Goal: Communication & Community: Answer question/provide support

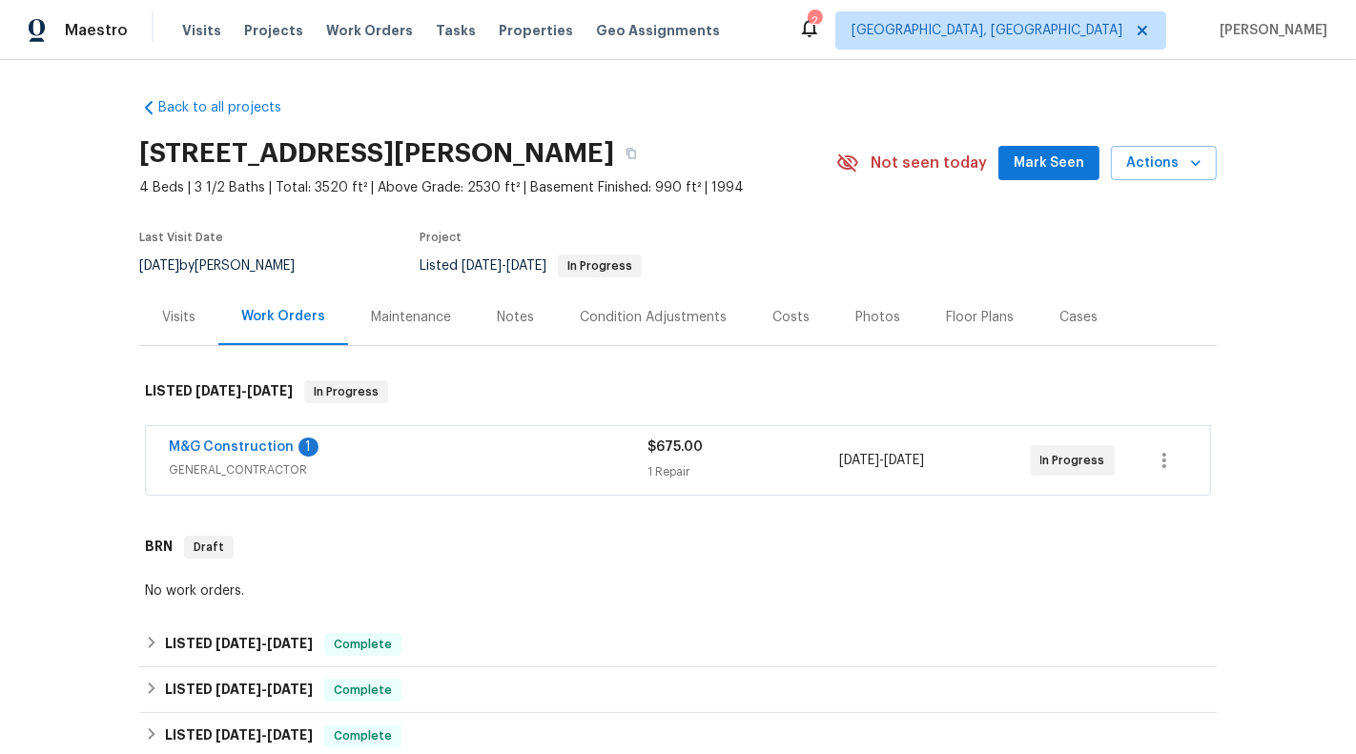
click at [542, 485] on div "M&G Construction 1 GENERAL_CONTRACTOR $675.00 1 Repair 8/25/2025 - 8/28/2025 In…" at bounding box center [678, 460] width 1064 height 69
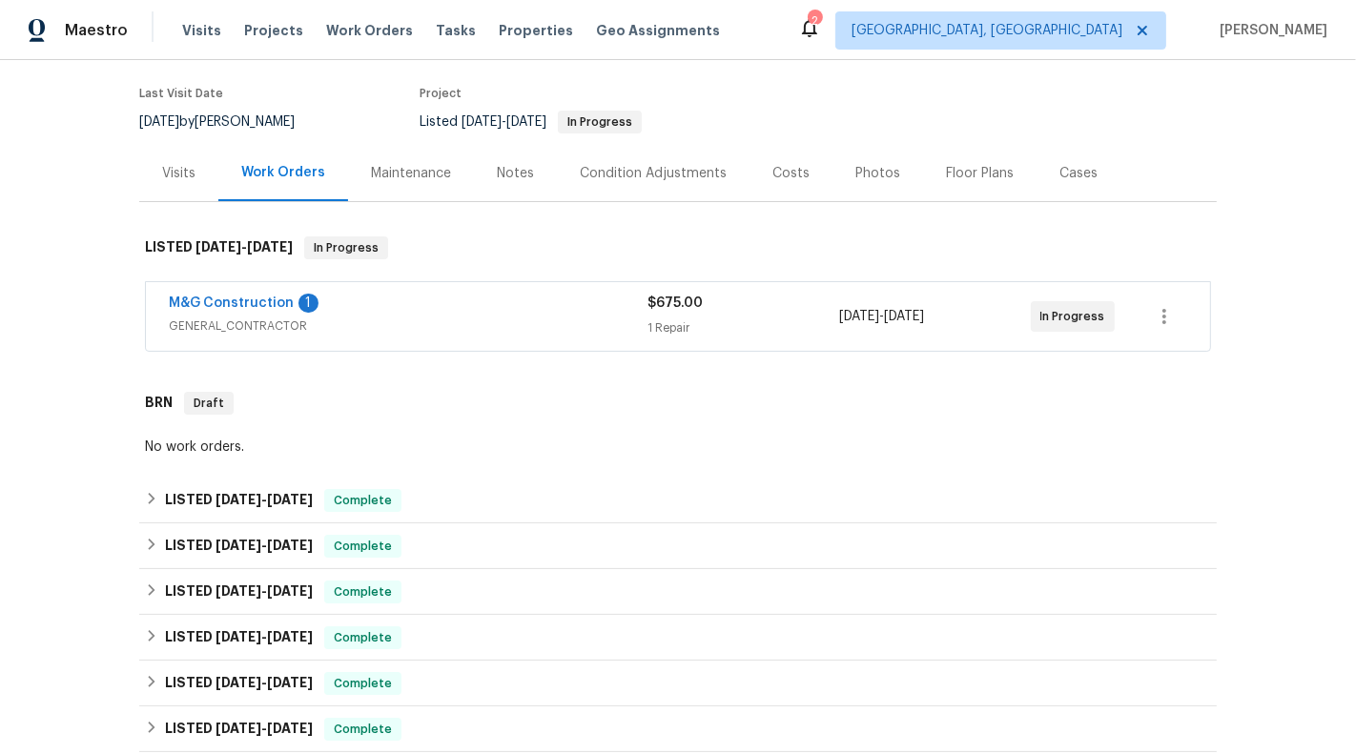
scroll to position [160, 0]
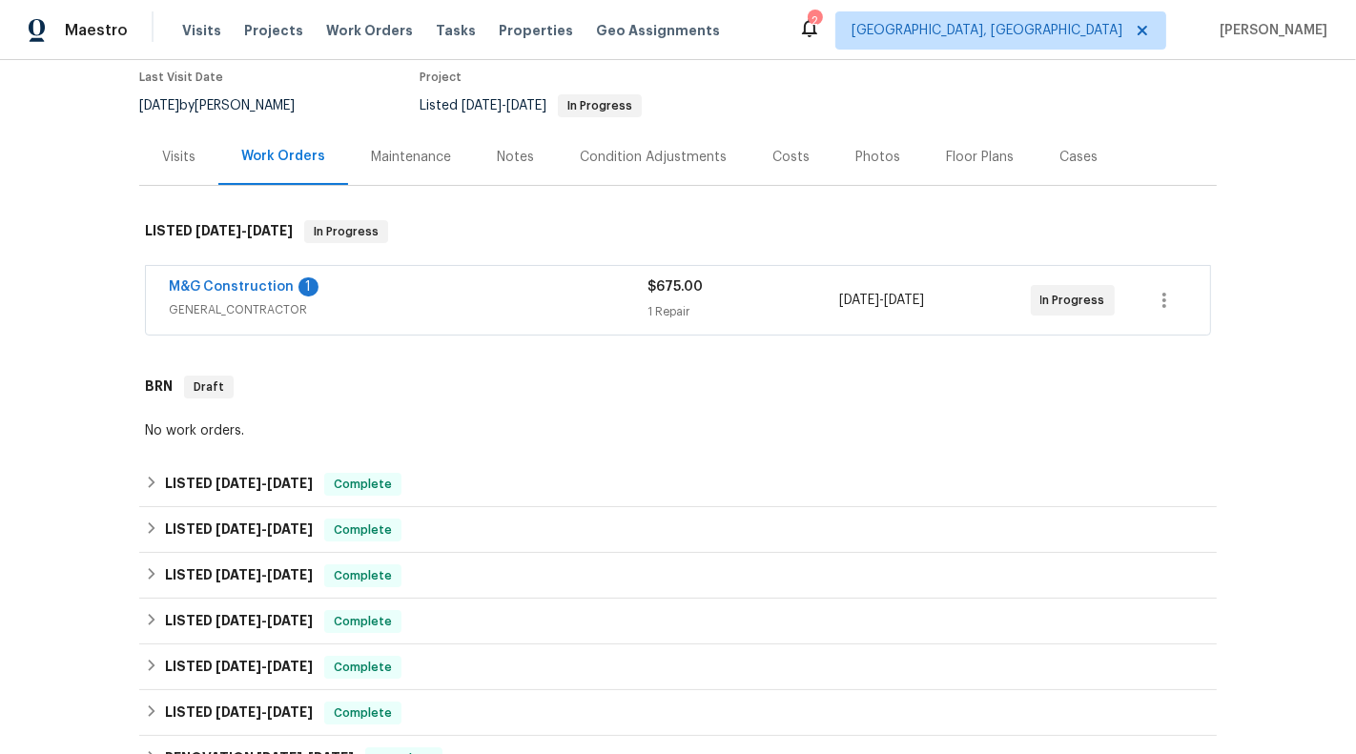
click at [499, 300] on span "GENERAL_CONTRACTOR" at bounding box center [408, 309] width 479 height 19
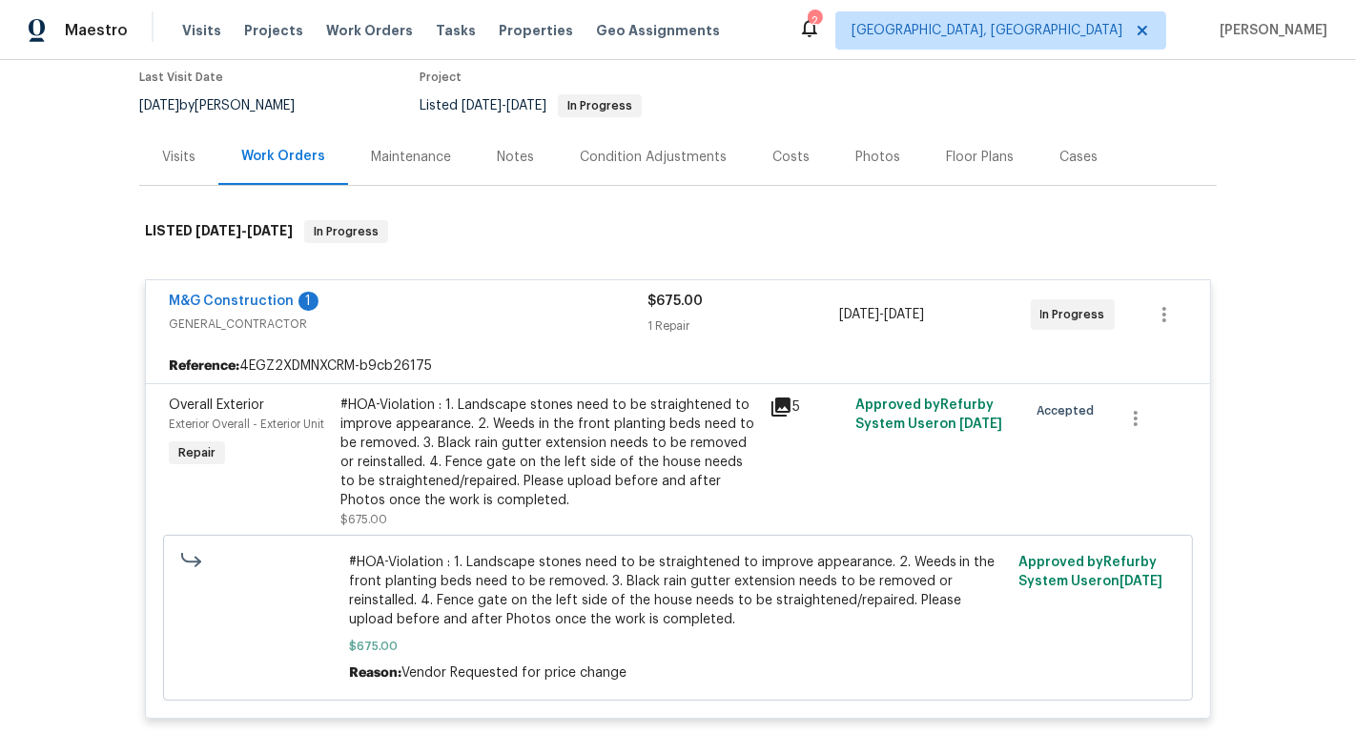
click at [220, 311] on div "M&G Construction 1" at bounding box center [408, 303] width 479 height 23
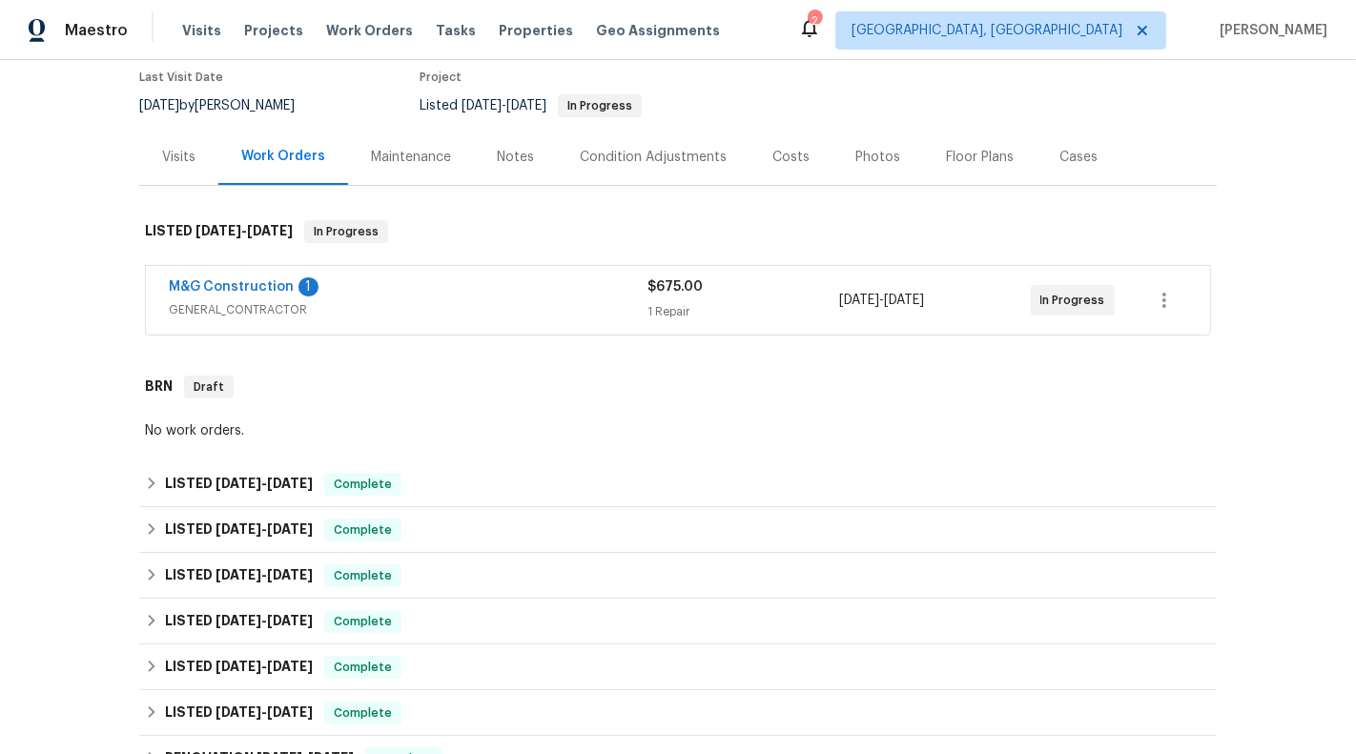
click at [215, 295] on div "M&G Construction 1" at bounding box center [408, 288] width 479 height 23
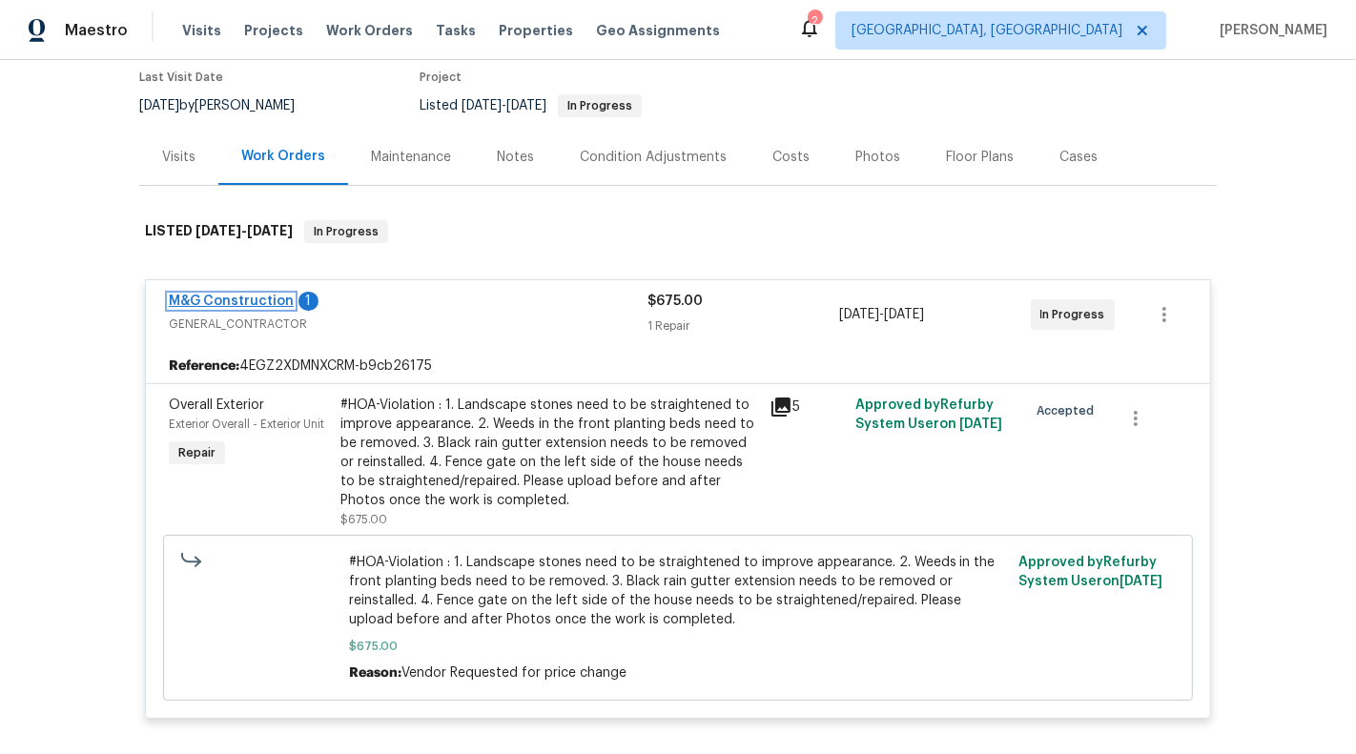
click at [235, 295] on link "M&G Construction" at bounding box center [231, 301] width 125 height 13
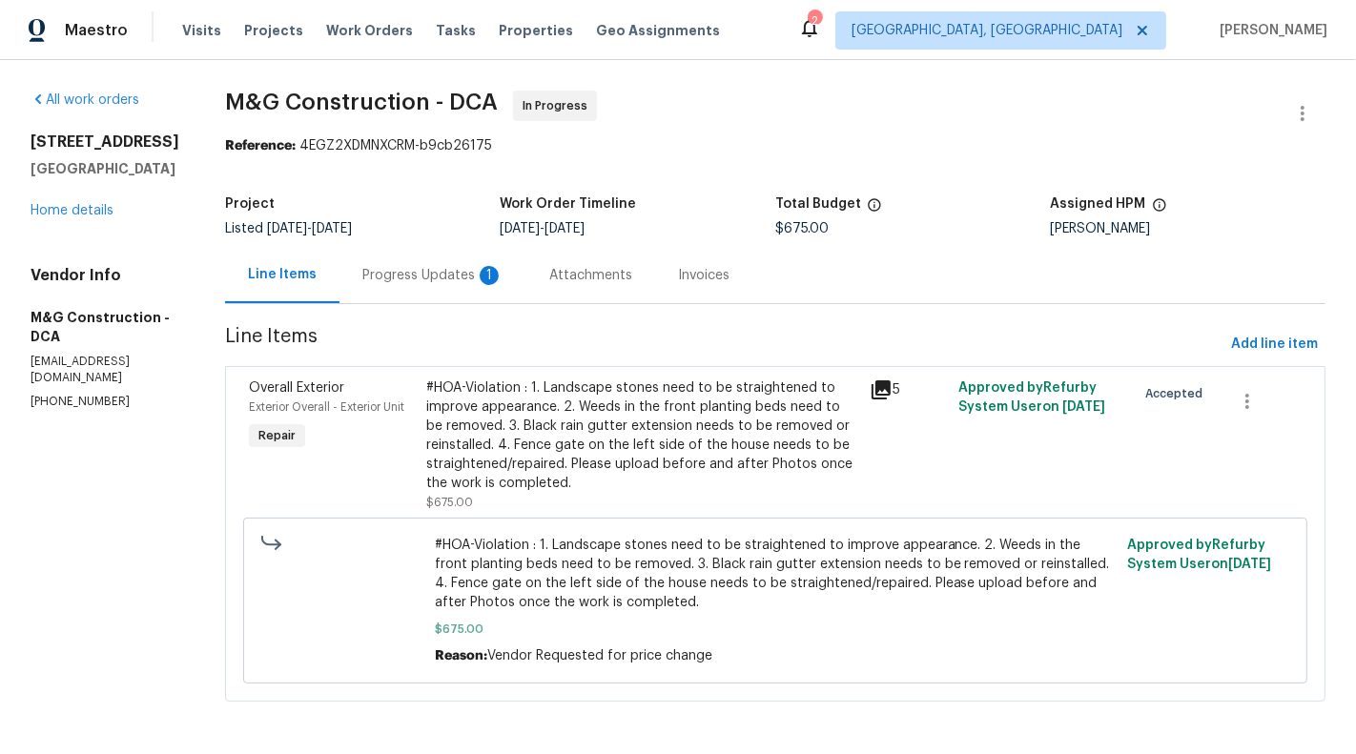
click at [451, 276] on div "Progress Updates 1" at bounding box center [432, 275] width 141 height 19
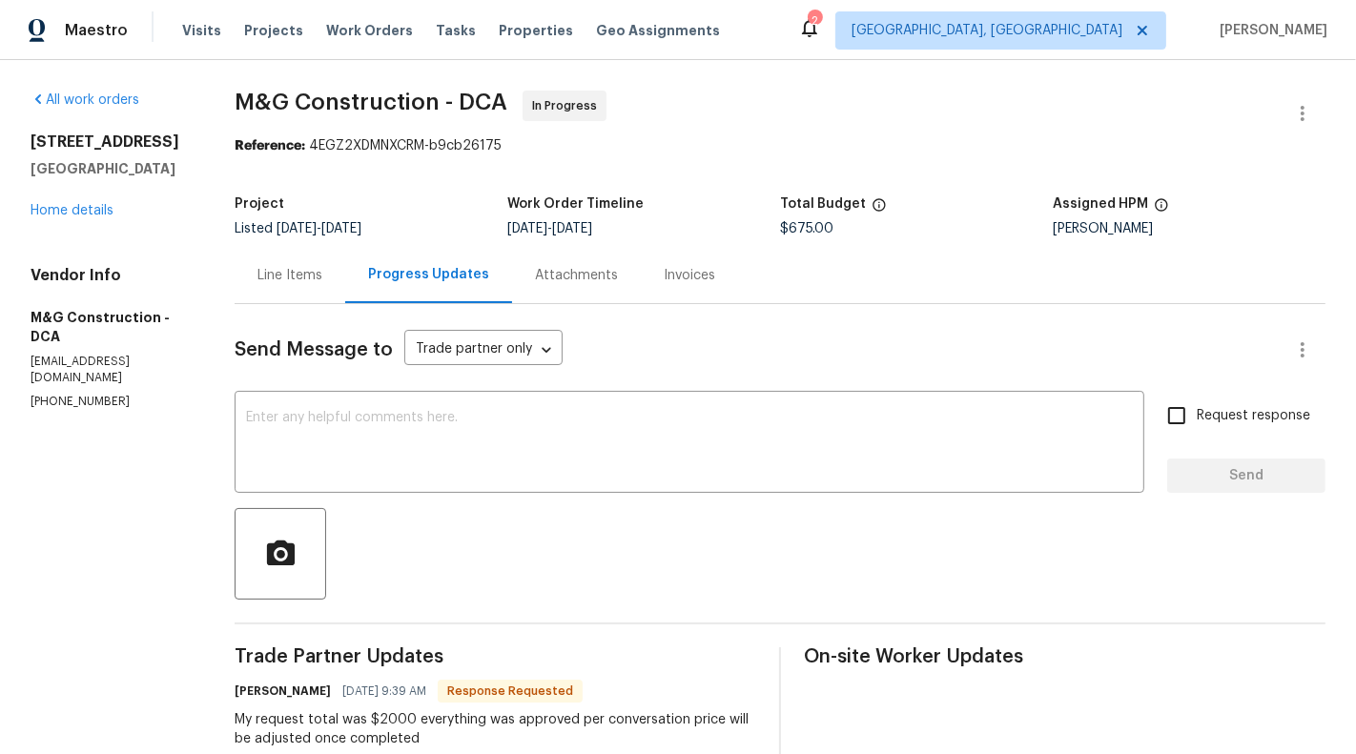
click at [317, 311] on div "Send Message to Trade partner only Trade partner only ​ x ​ Request response Se…" at bounding box center [780, 743] width 1091 height 879
click at [296, 280] on div "Line Items" at bounding box center [289, 275] width 65 height 19
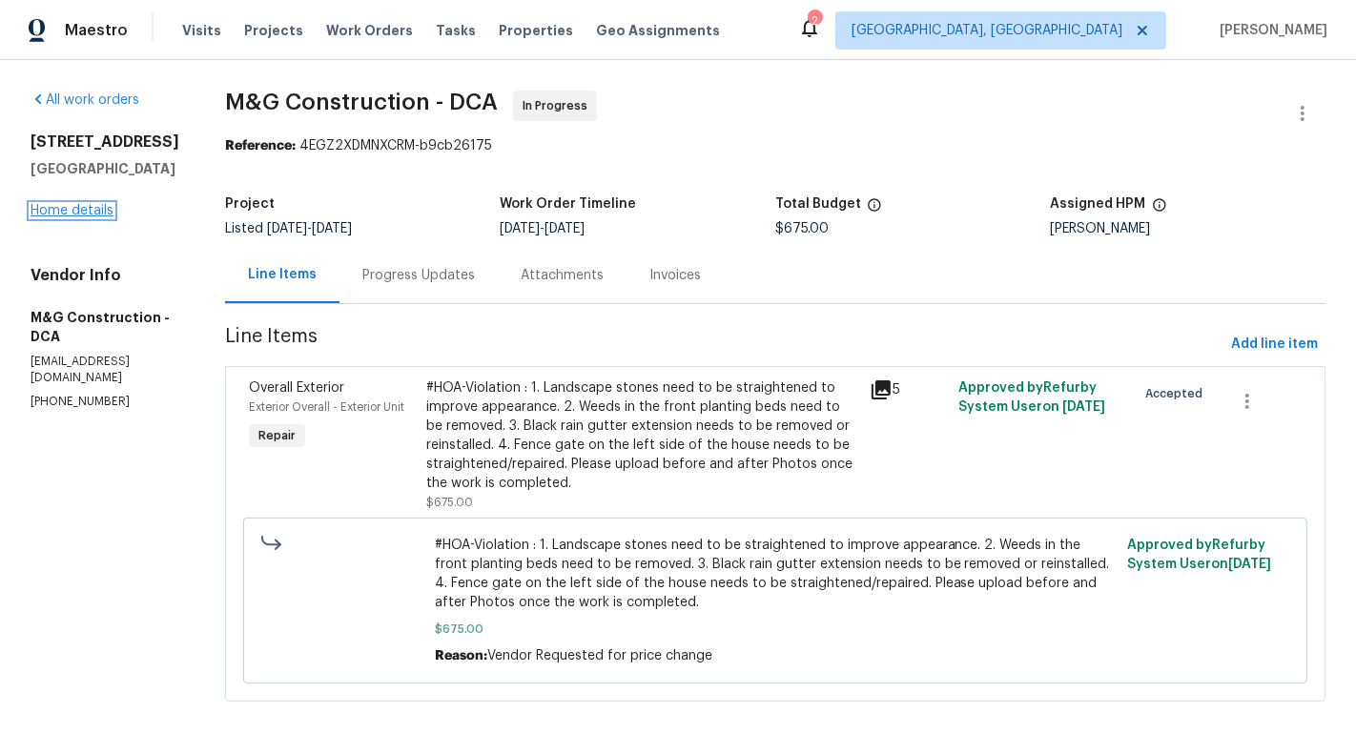
click at [54, 217] on link "Home details" at bounding box center [72, 210] width 83 height 13
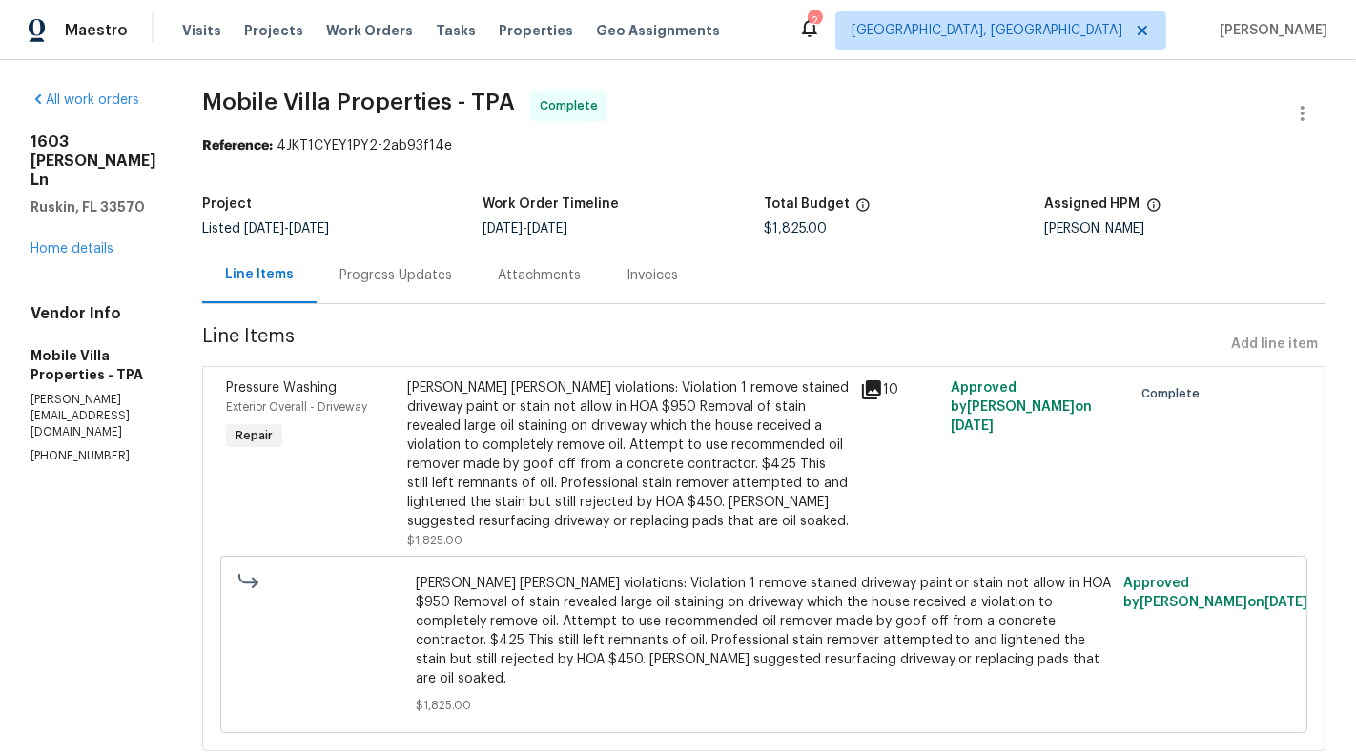
click at [386, 279] on div "Progress Updates" at bounding box center [395, 275] width 113 height 19
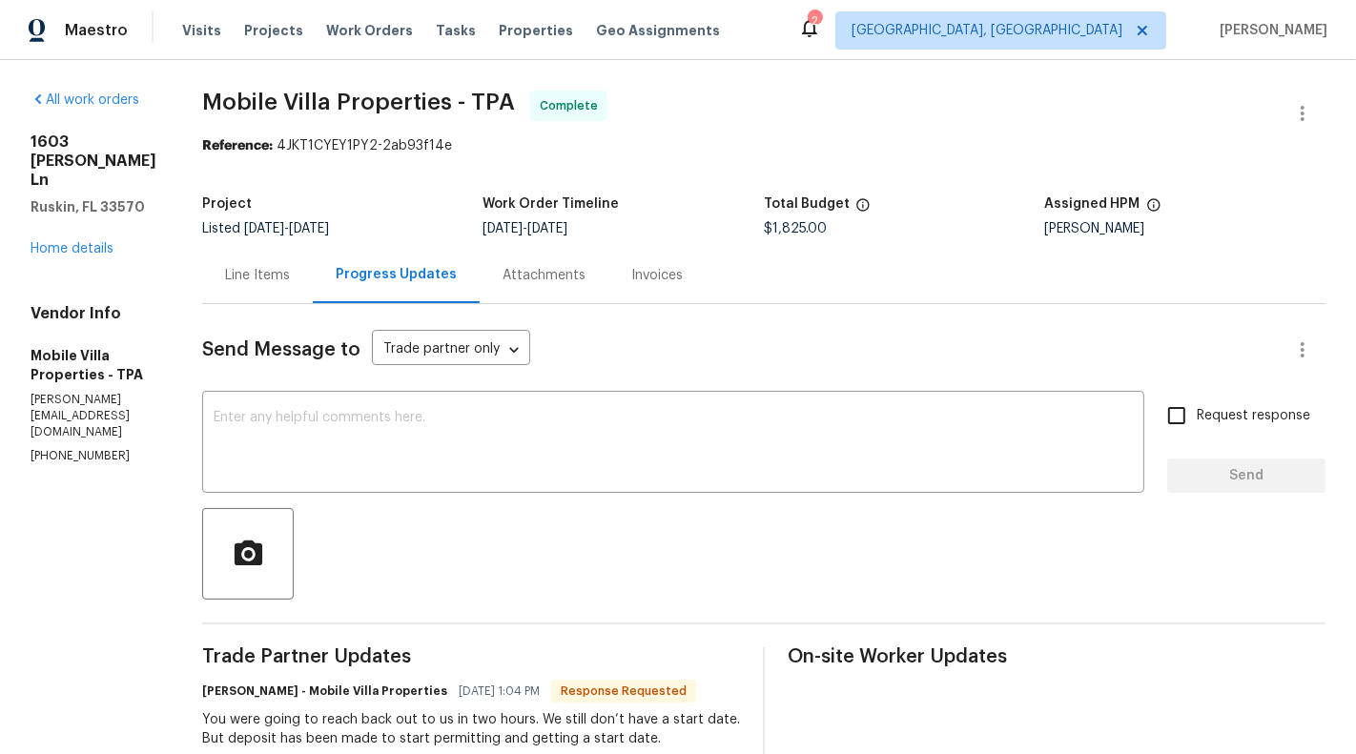
scroll to position [43, 0]
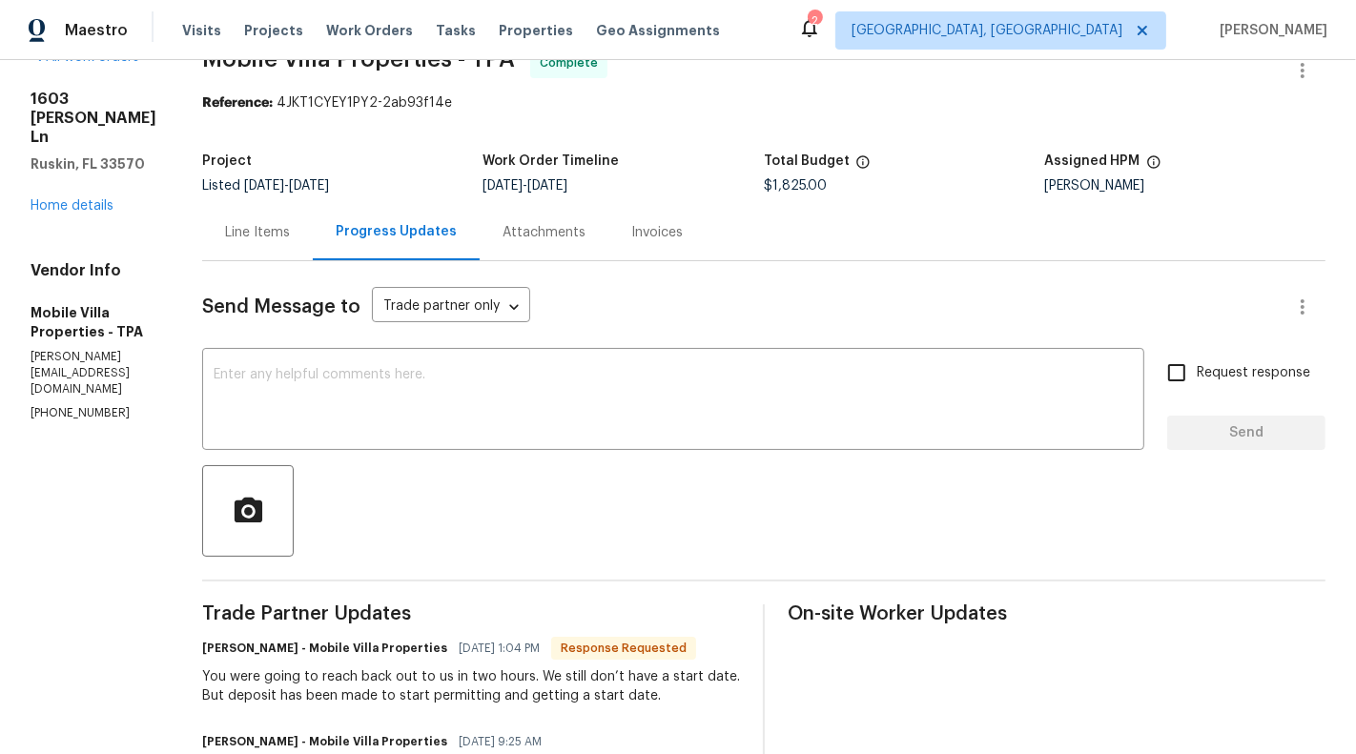
click at [269, 249] on div "Line Items" at bounding box center [257, 232] width 111 height 56
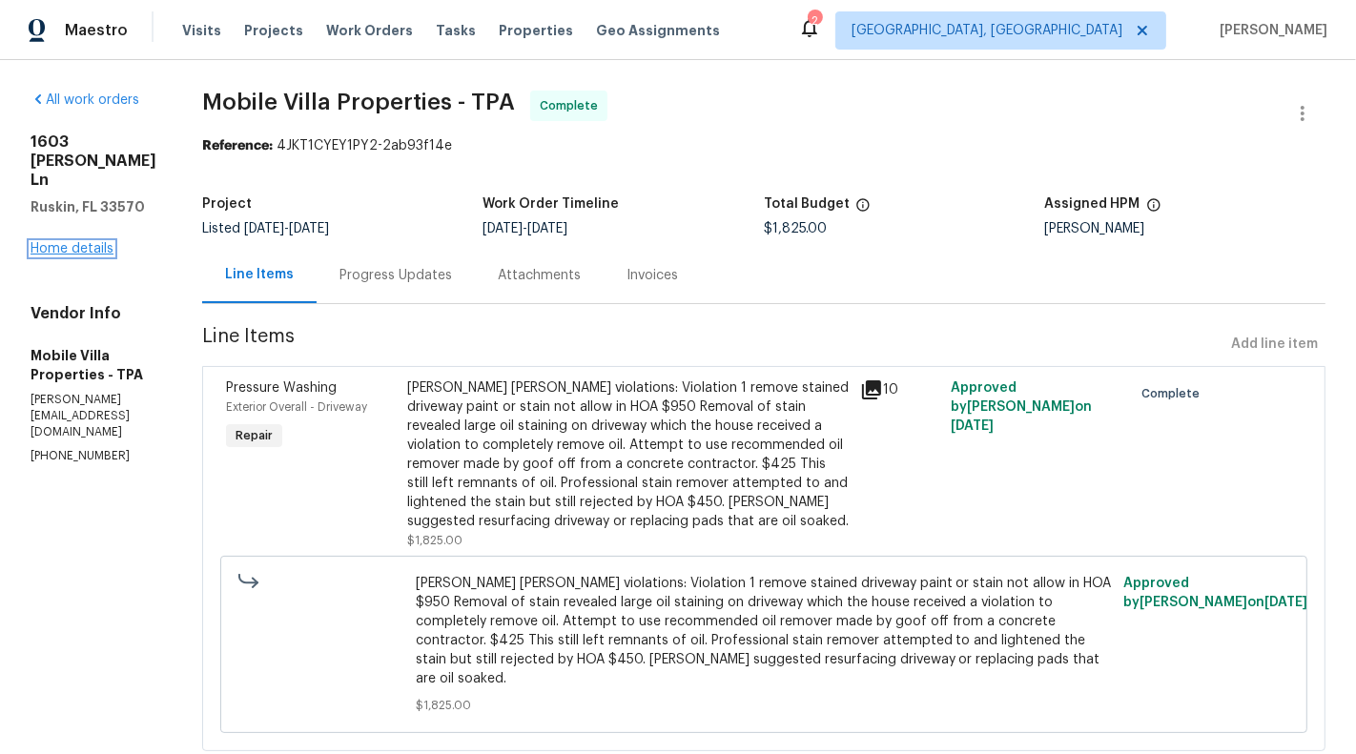
click at [37, 256] on link "Home details" at bounding box center [72, 248] width 83 height 13
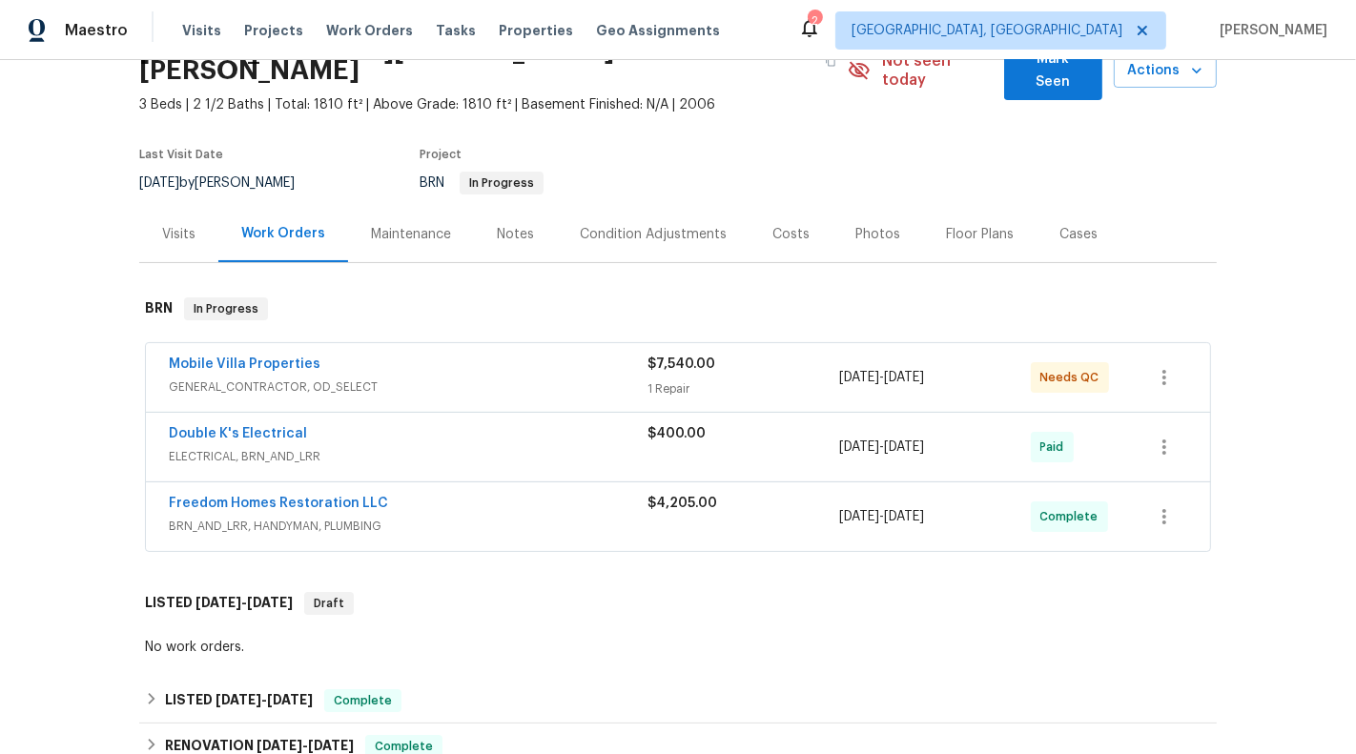
click at [747, 355] on div "$7,540.00" at bounding box center [743, 364] width 192 height 19
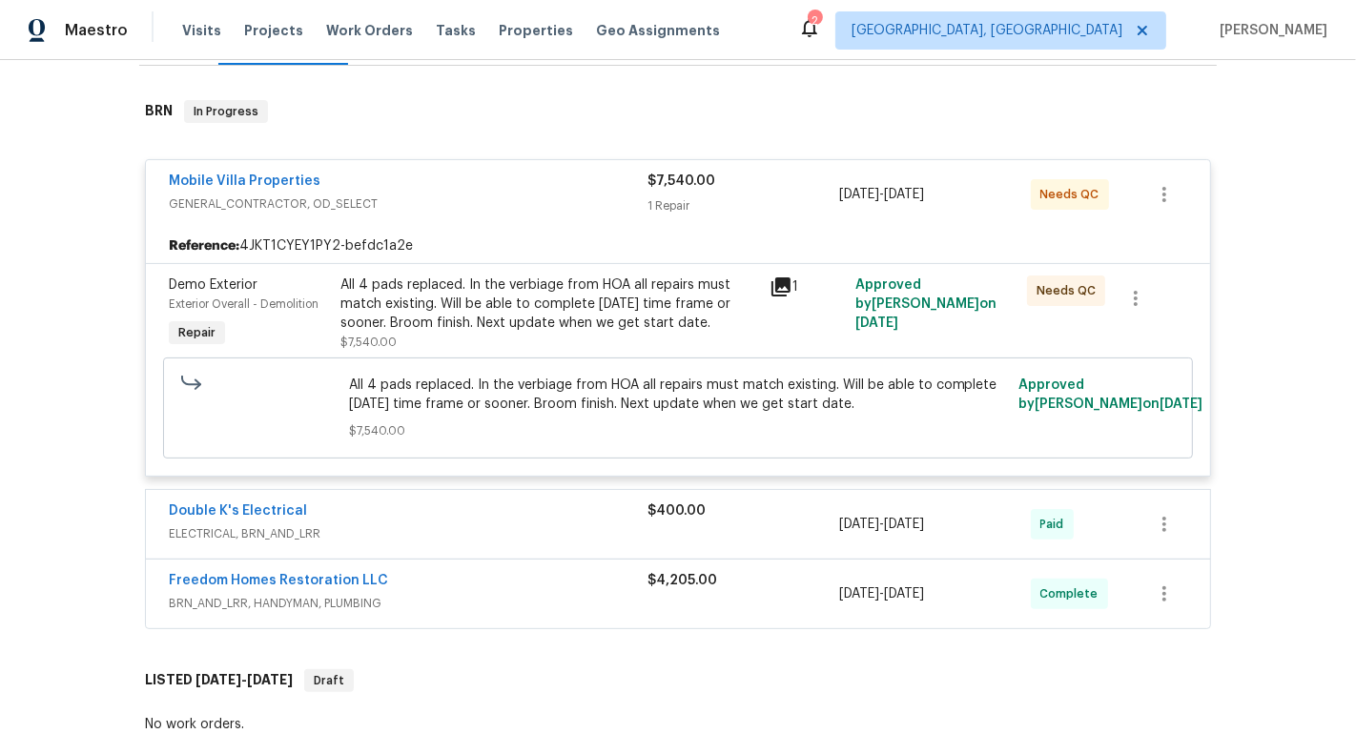
scroll to position [307, 0]
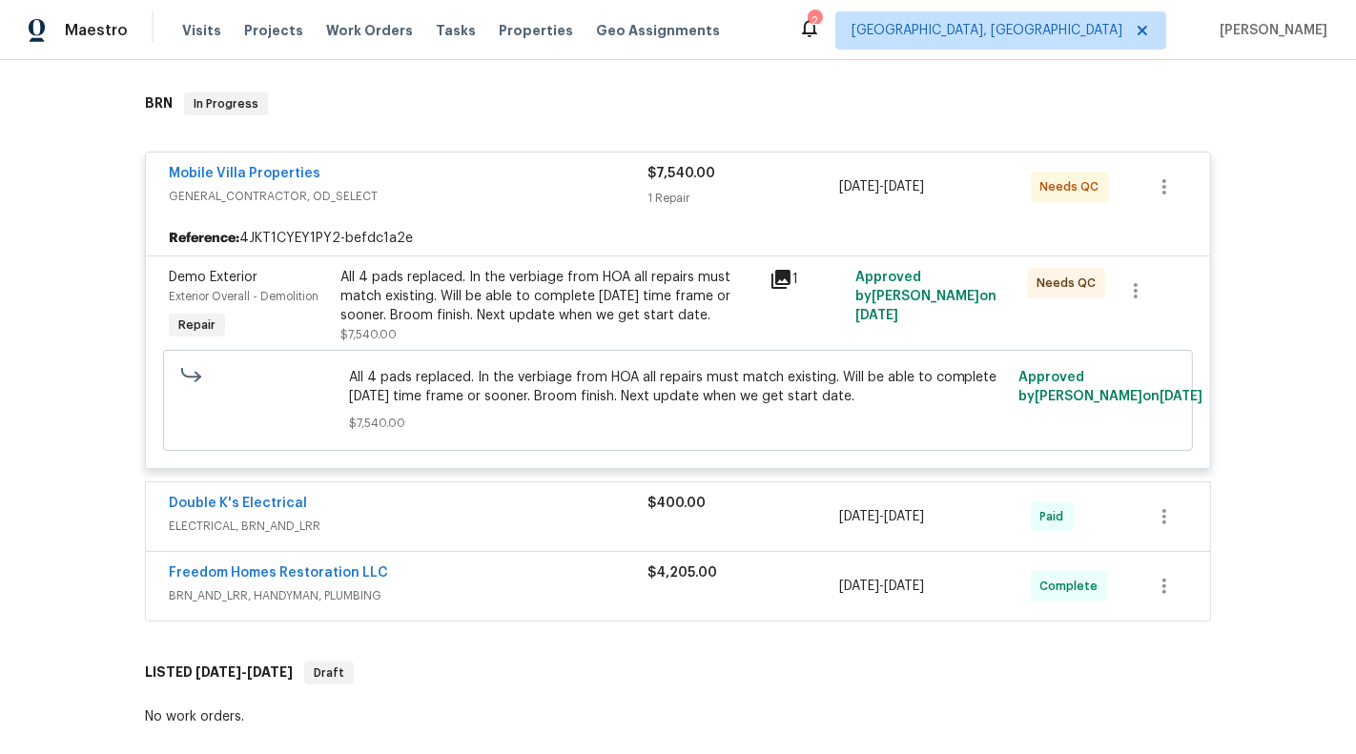
click at [558, 288] on div "All 4 pads replaced. In the verbiage from HOA all repairs must match existing. …" at bounding box center [549, 296] width 418 height 57
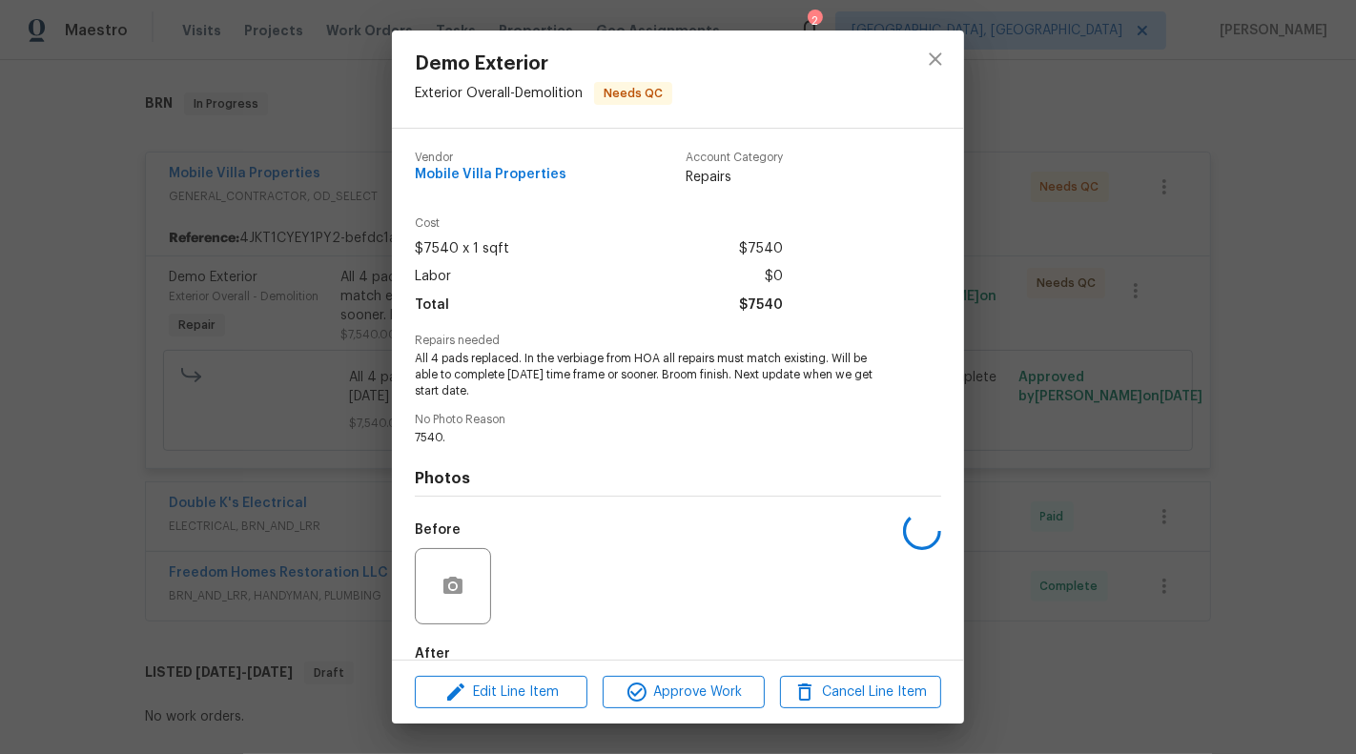
scroll to position [108, 0]
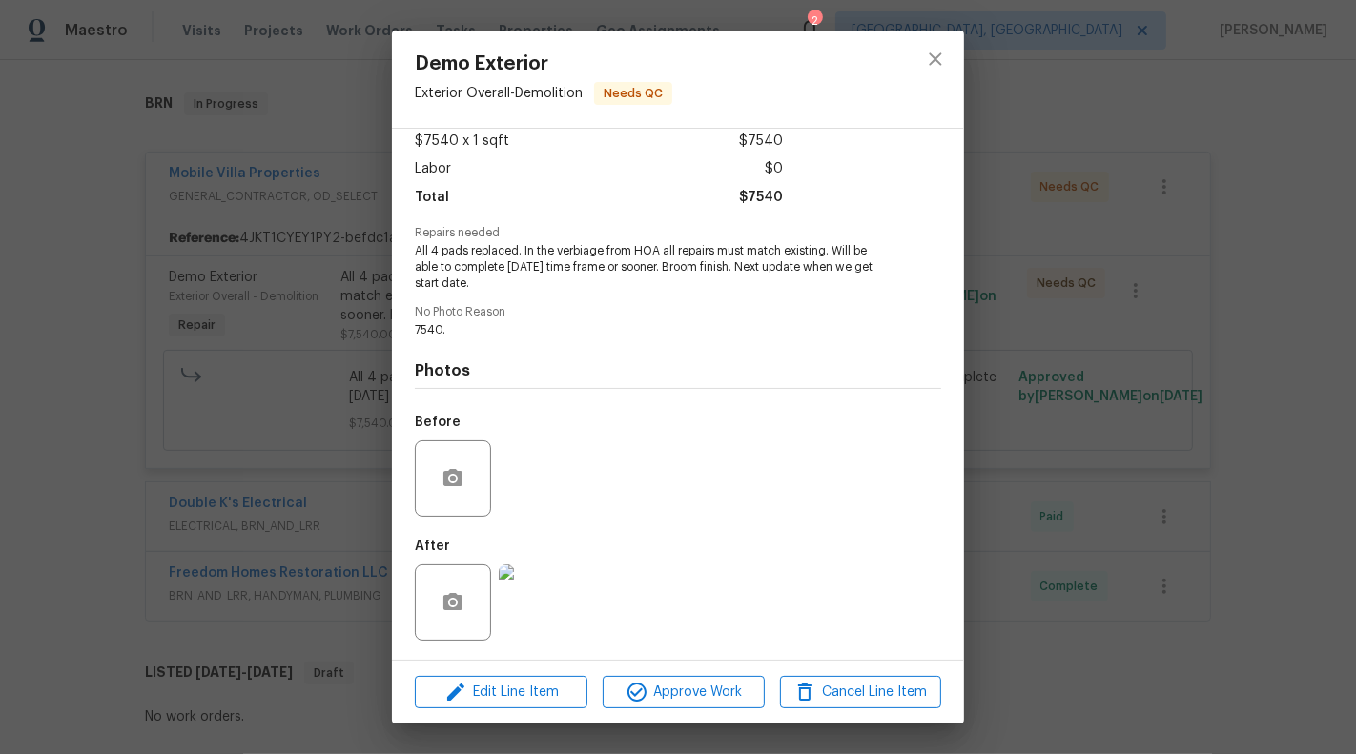
click at [523, 630] on img at bounding box center [537, 602] width 76 height 76
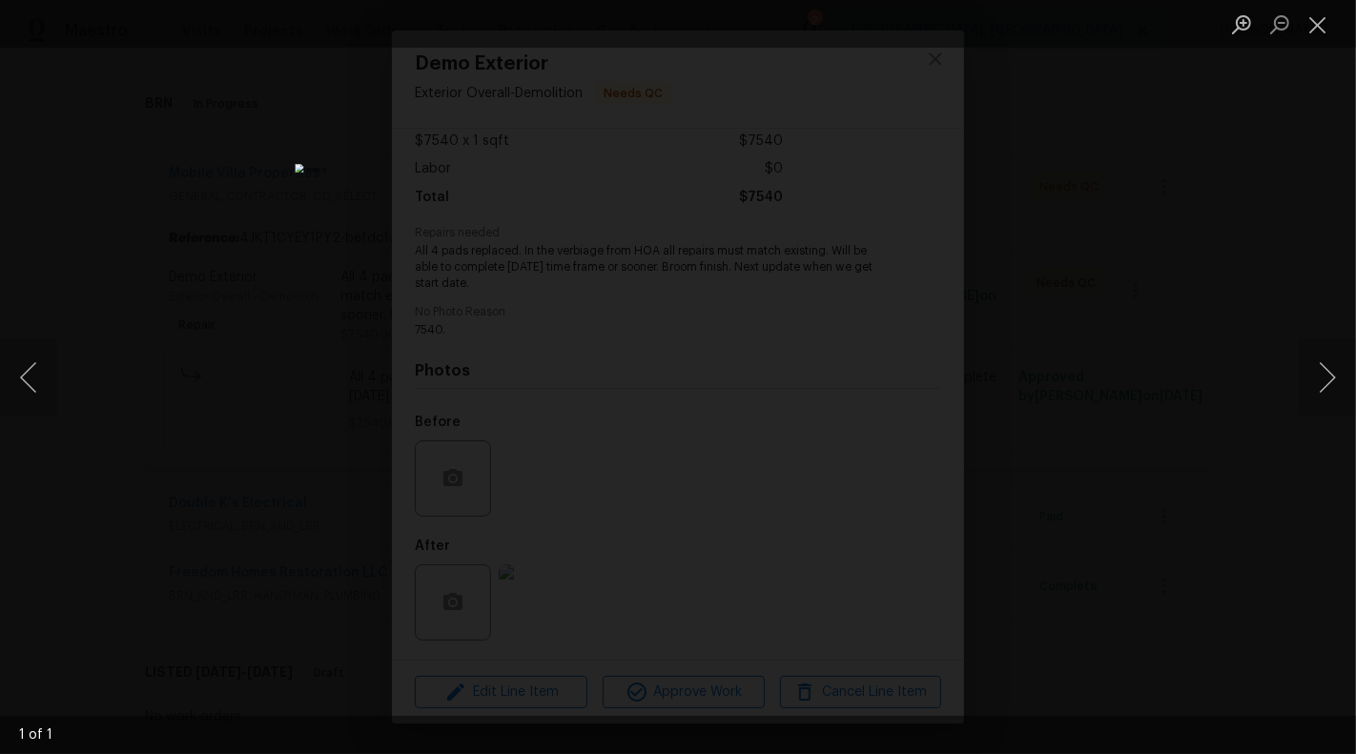
drag, startPoint x: 1316, startPoint y: 31, endPoint x: 1182, endPoint y: 95, distance: 148.4
click at [1316, 31] on button "Close lightbox" at bounding box center [1318, 24] width 38 height 33
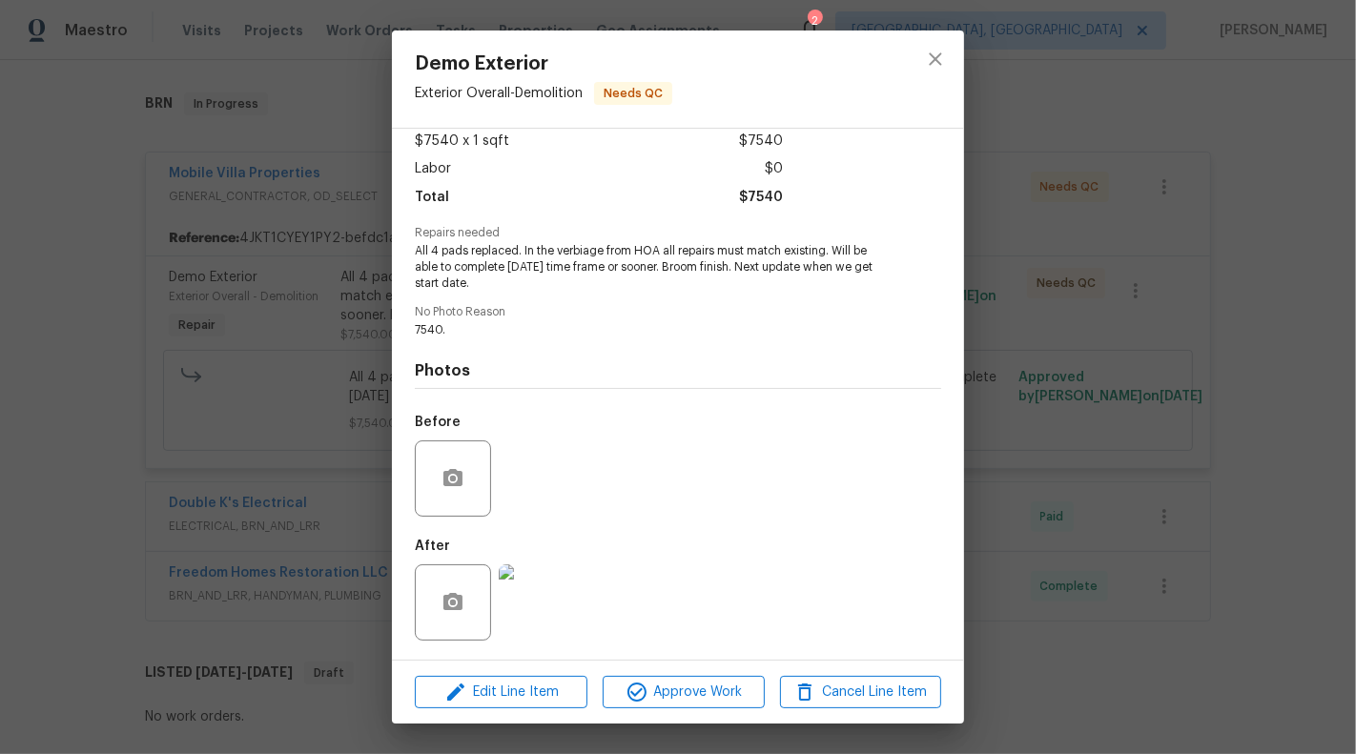
click at [1257, 307] on div "Demo Exterior Exterior Overall - Demolition Needs QC Vendor Mobile Villa Proper…" at bounding box center [678, 377] width 1356 height 754
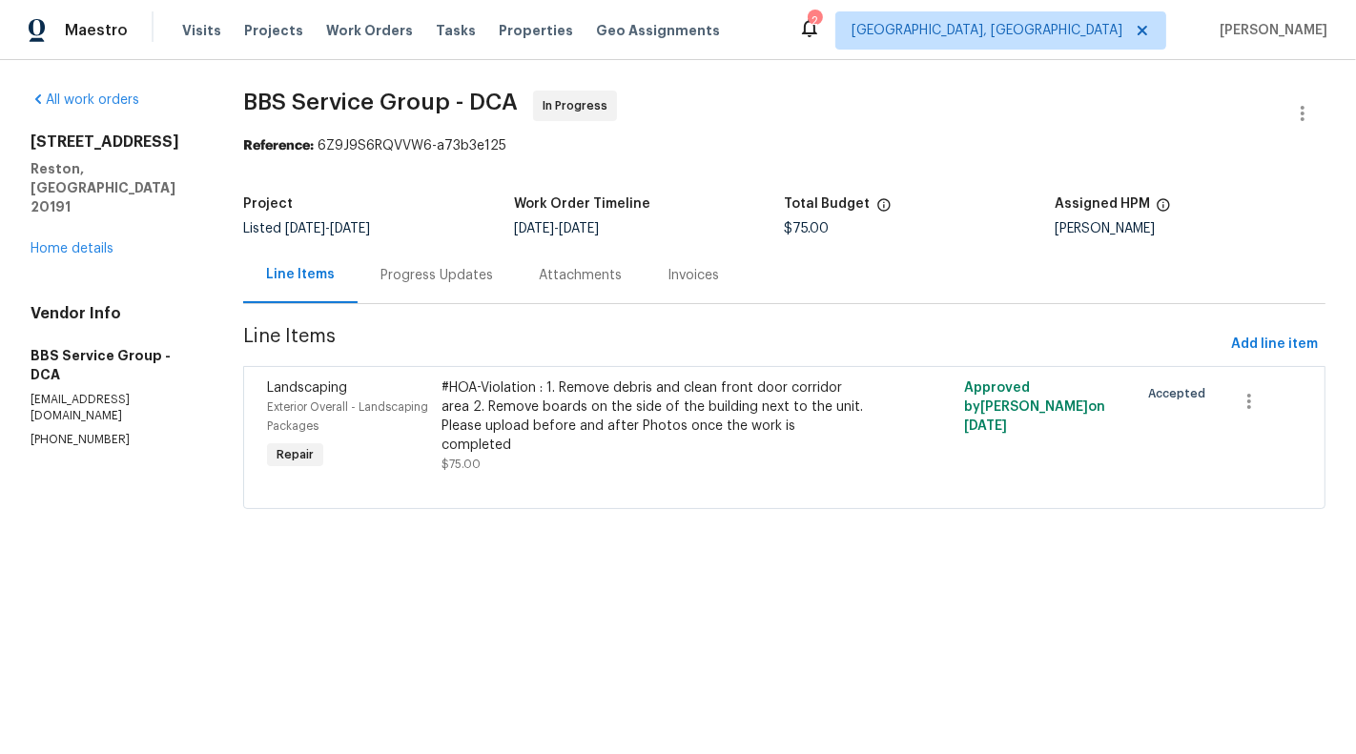
click at [608, 417] on div "#HOA-Violation : 1. Remove debris and clean front door corridor area 2. Remove …" at bounding box center [653, 417] width 424 height 76
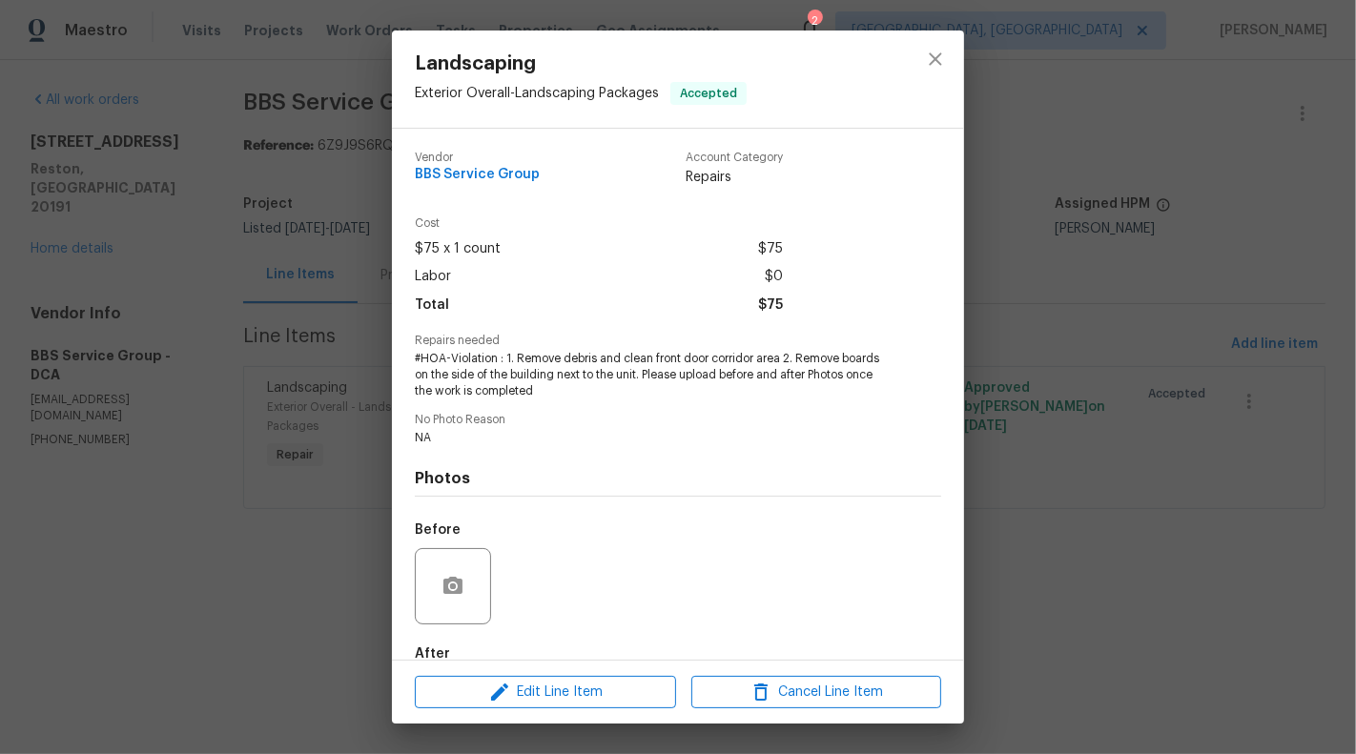
scroll to position [108, 0]
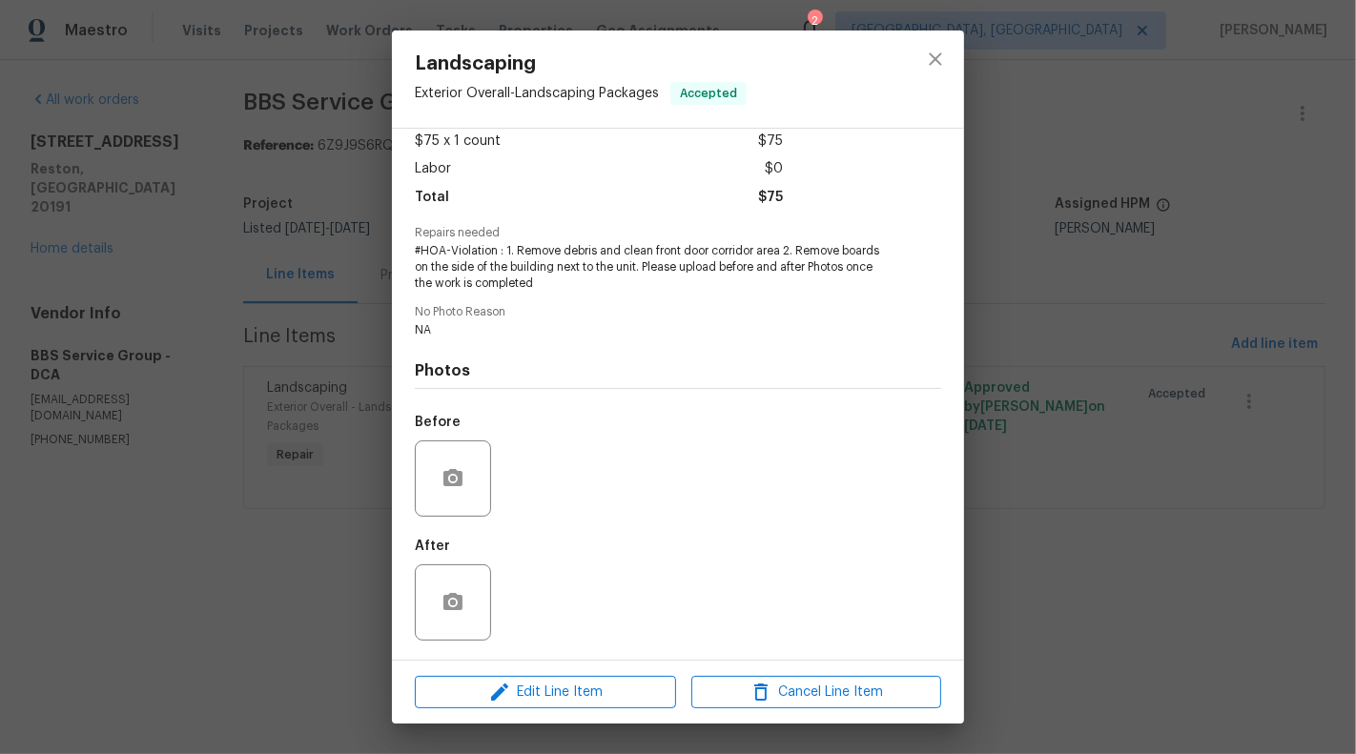
click at [265, 476] on div "Landscaping Exterior Overall - Landscaping Packages Accepted Vendor BBS Service…" at bounding box center [678, 377] width 1356 height 754
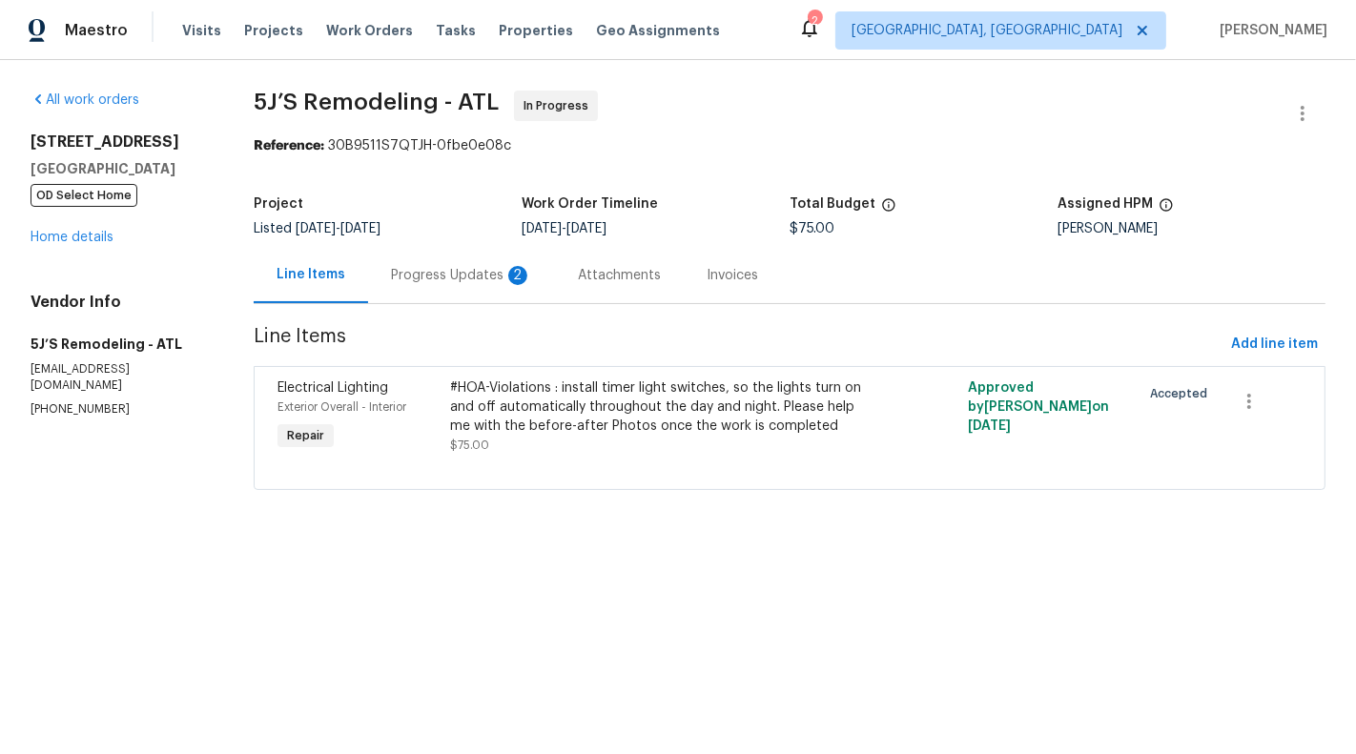
click at [450, 288] on div "Progress Updates 2" at bounding box center [461, 275] width 187 height 56
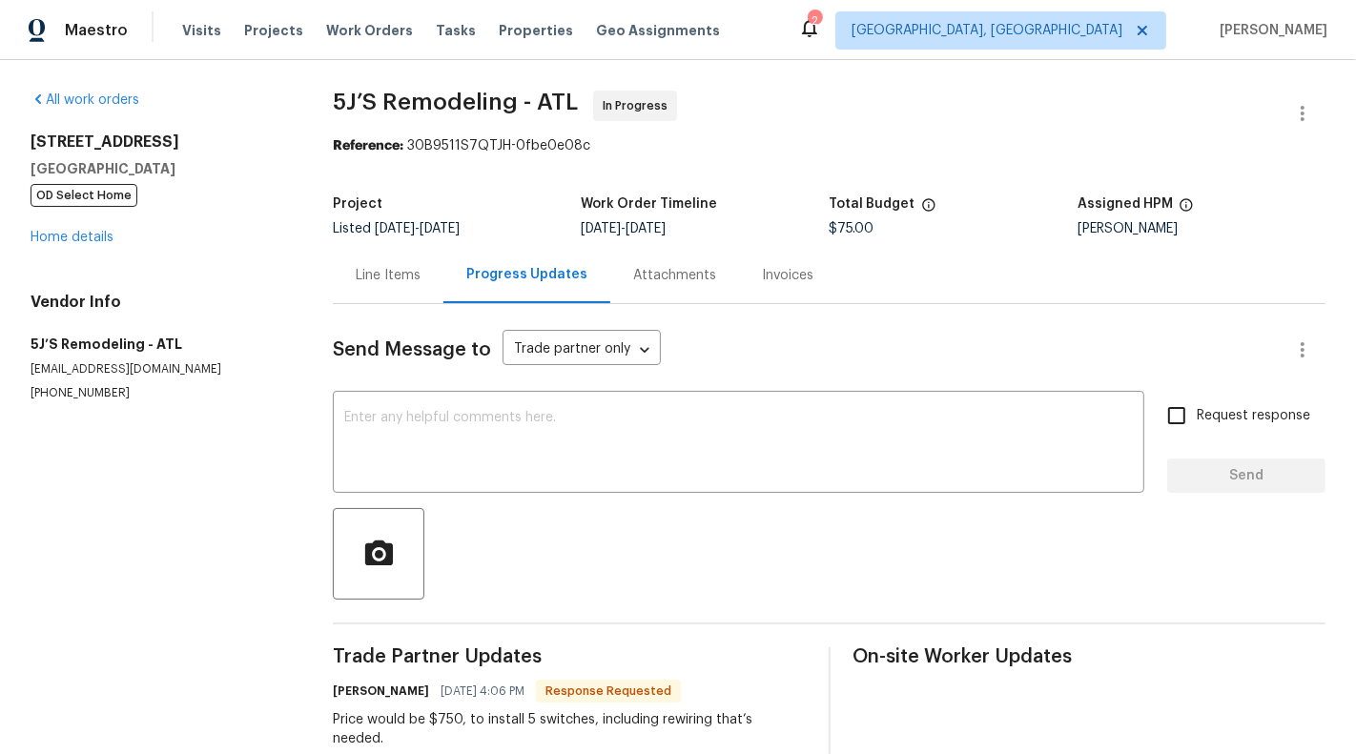
click at [395, 257] on div "Line Items" at bounding box center [388, 275] width 111 height 56
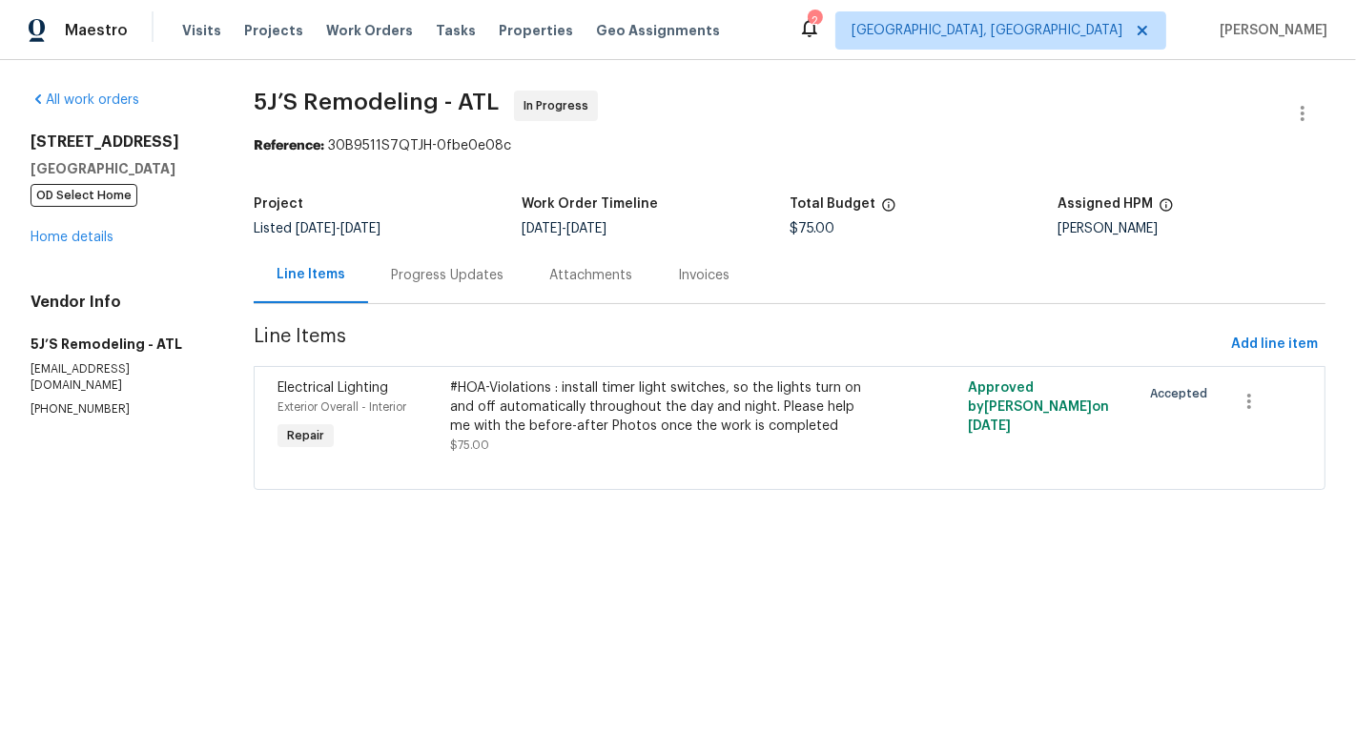
click at [466, 288] on div "Progress Updates" at bounding box center [447, 275] width 158 height 56
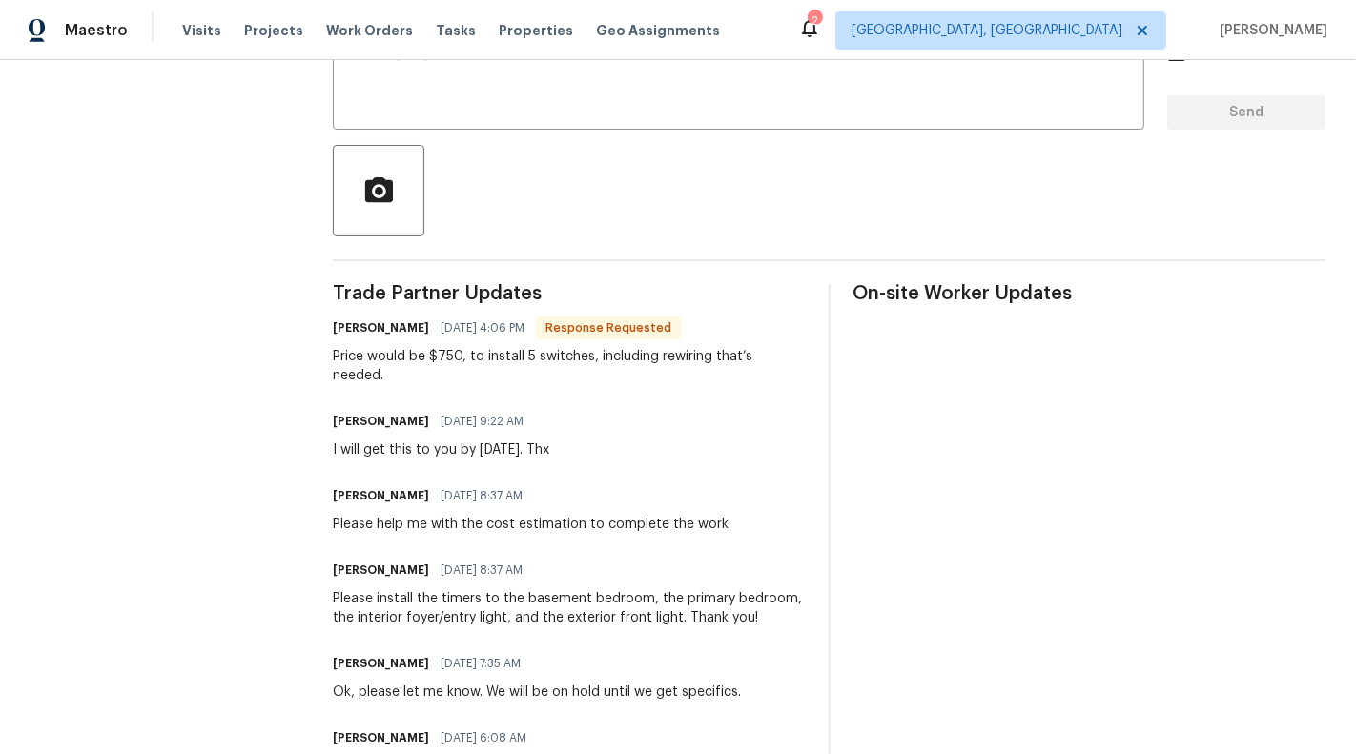
scroll to position [53, 0]
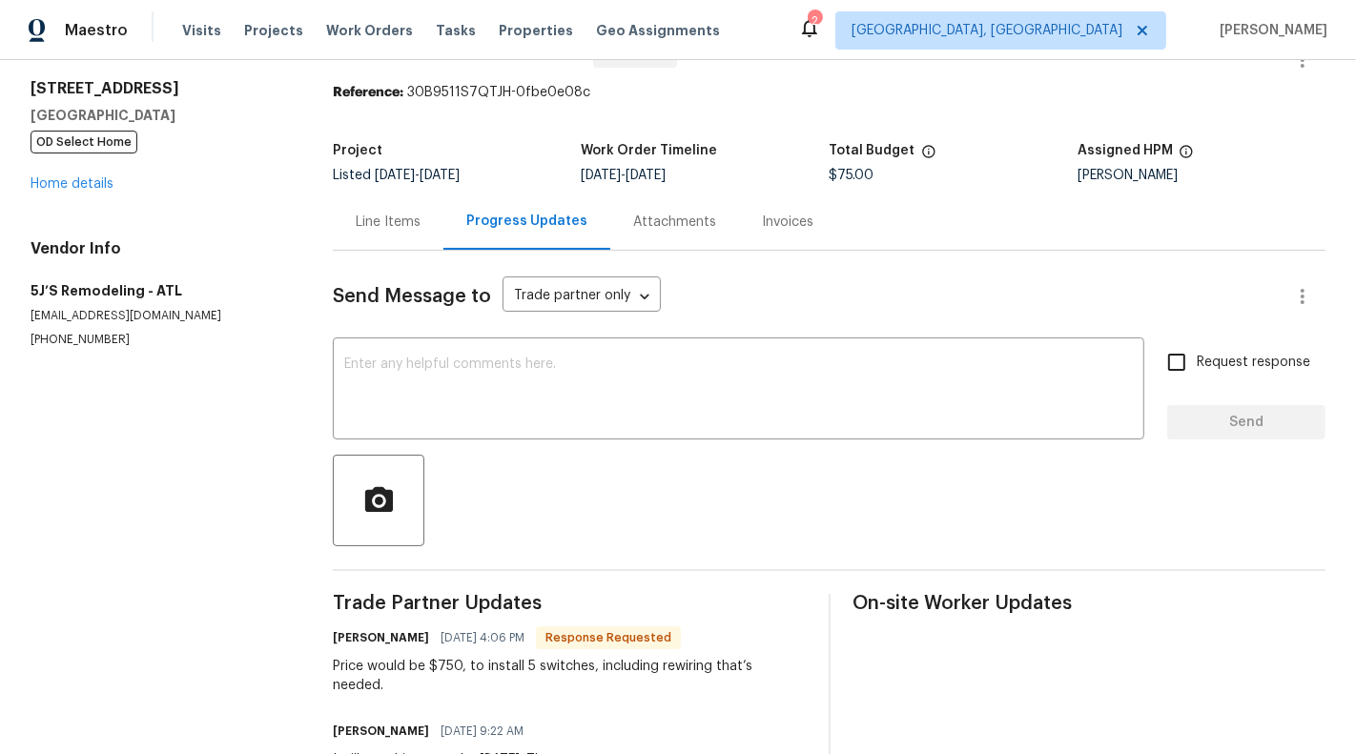
click at [388, 232] on div "Line Items" at bounding box center [388, 222] width 111 height 56
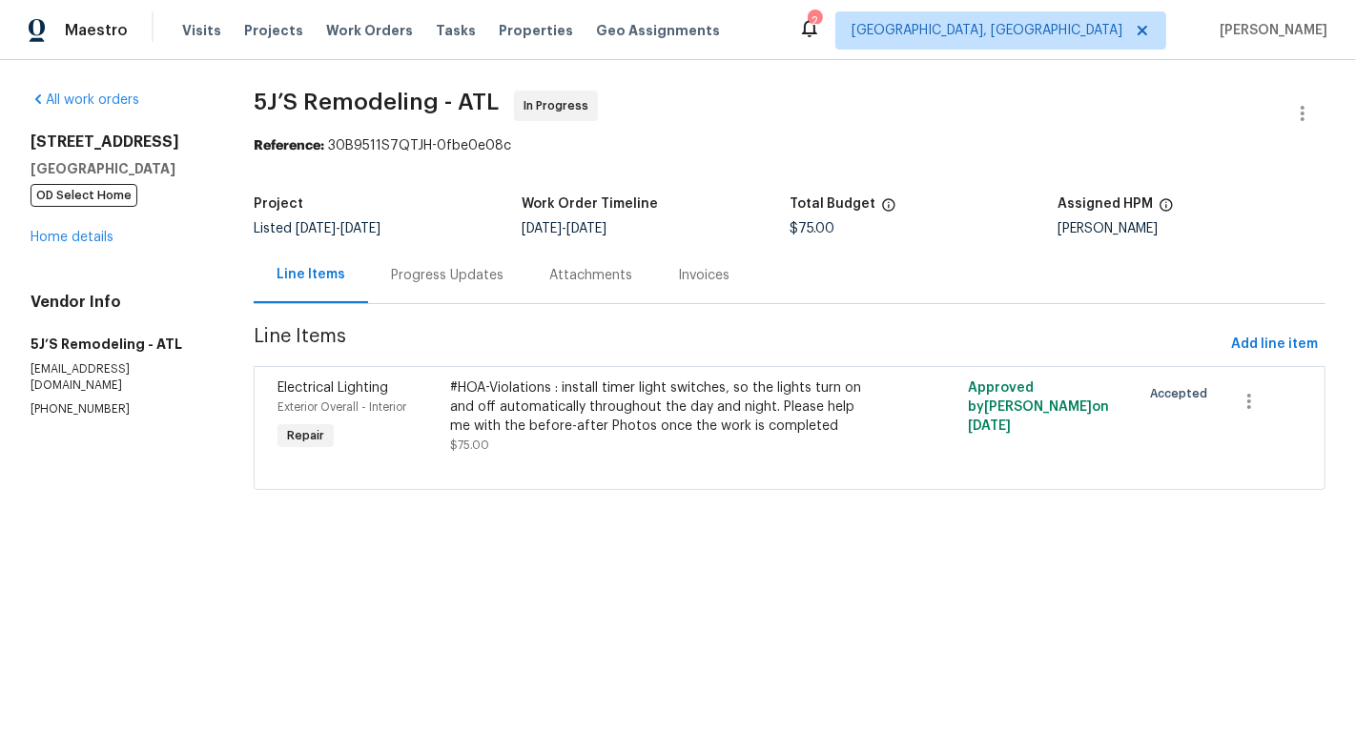
click at [458, 282] on div "Progress Updates" at bounding box center [447, 275] width 113 height 19
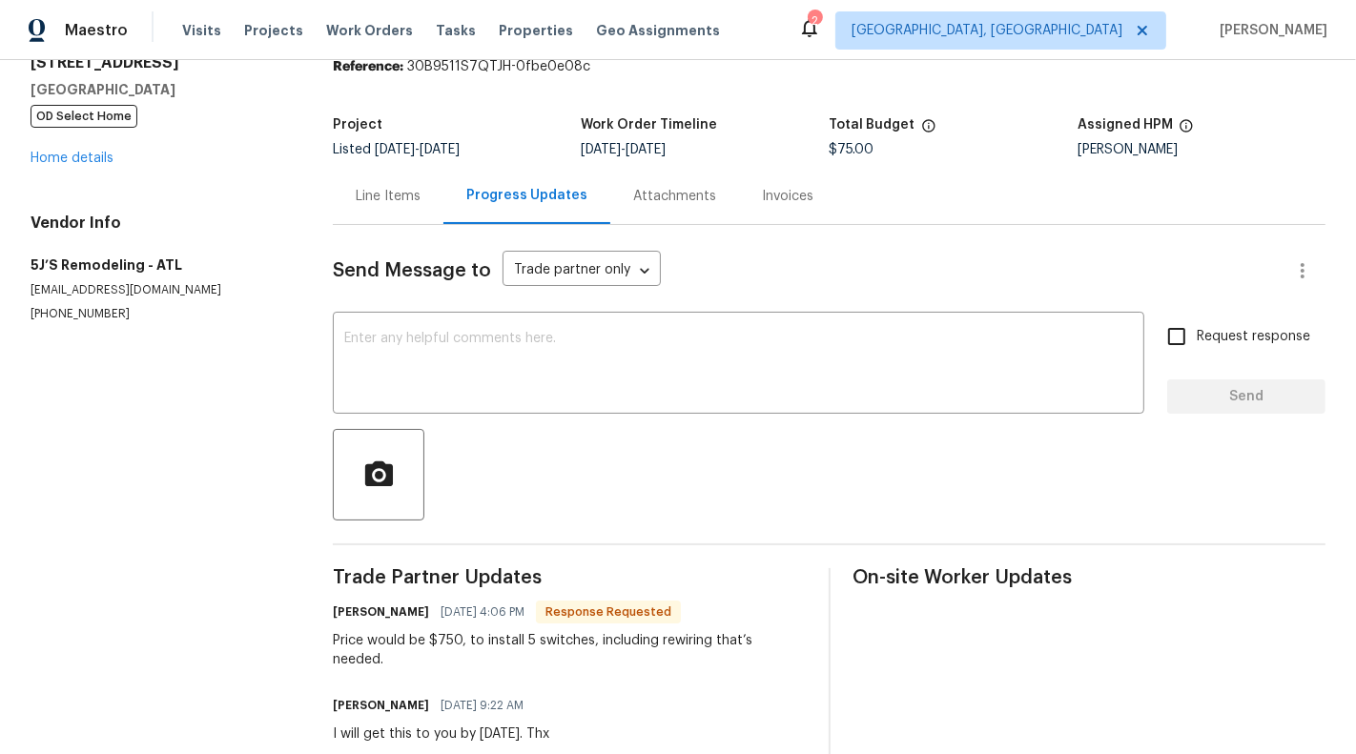
scroll to position [74, 0]
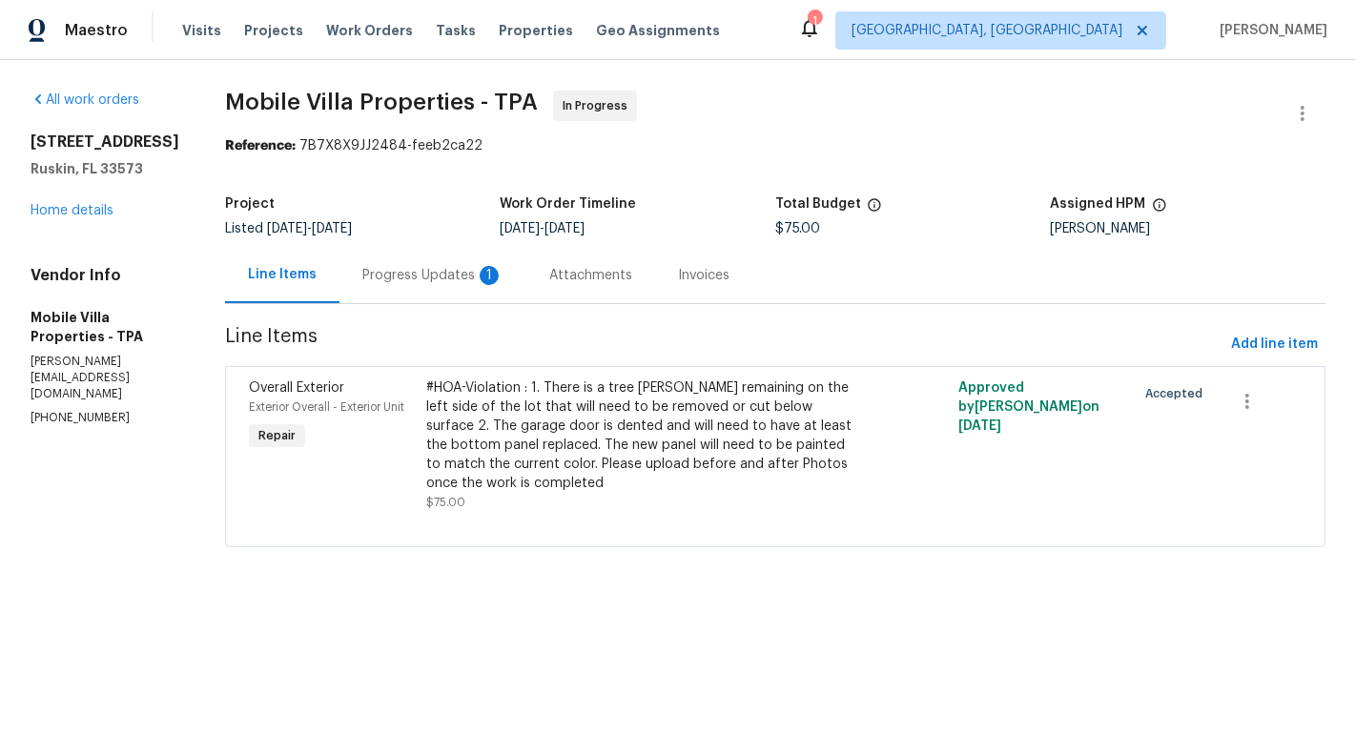
click at [406, 273] on div "Progress Updates 1" at bounding box center [432, 275] width 141 height 19
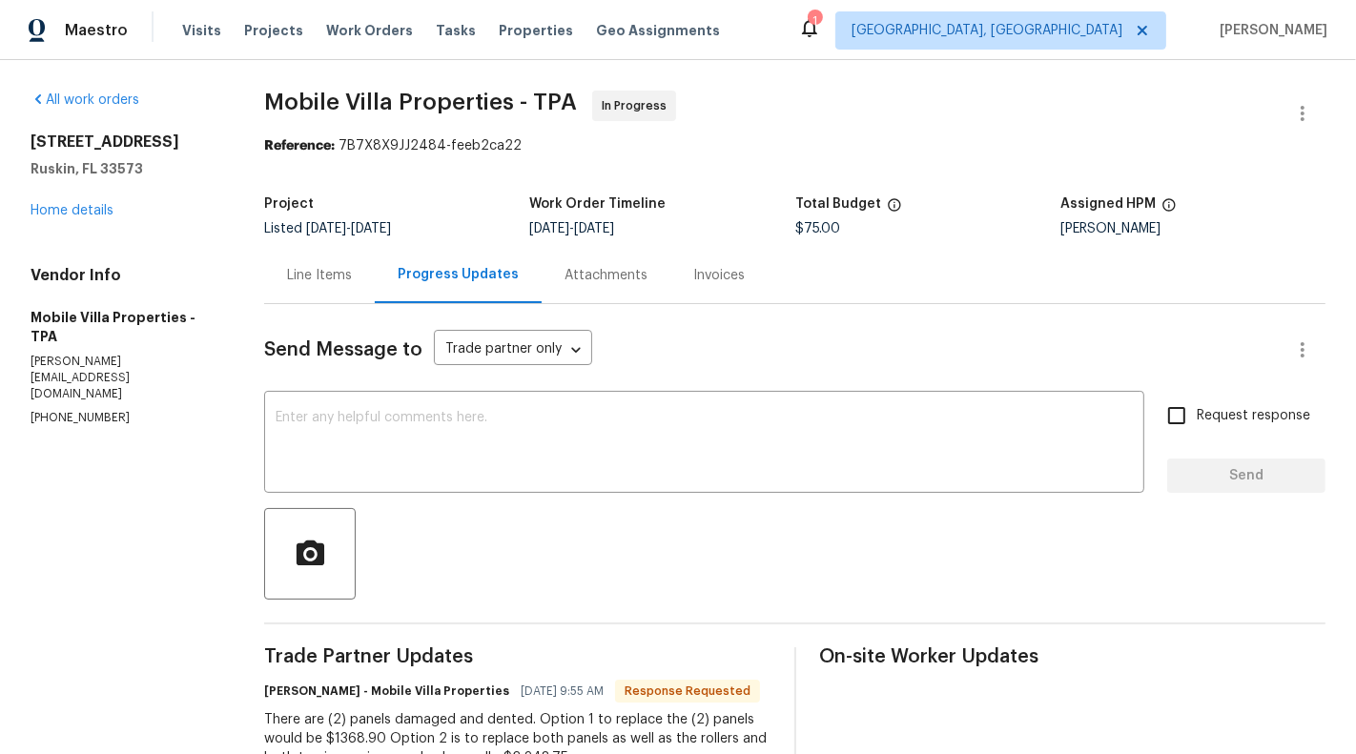
click at [318, 260] on div "Line Items" at bounding box center [319, 275] width 111 height 56
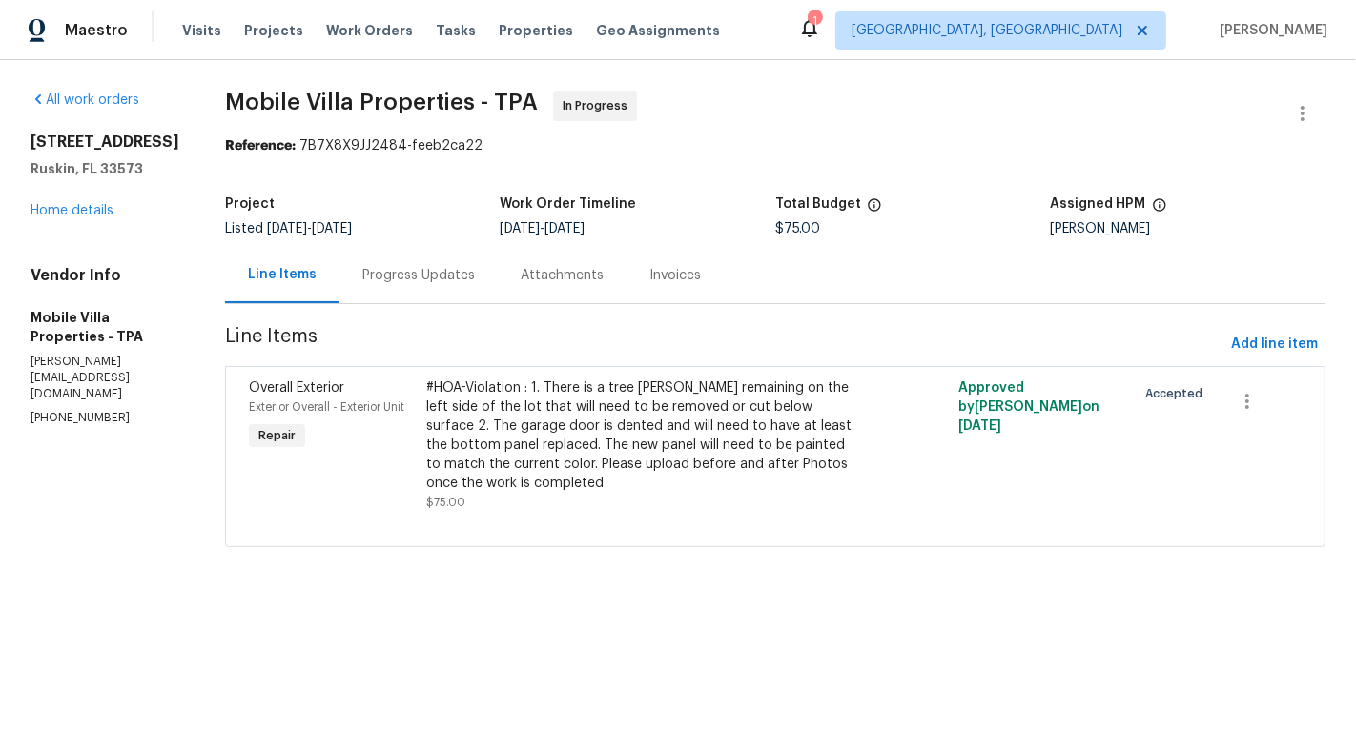
click at [394, 294] on div "Progress Updates" at bounding box center [418, 275] width 158 height 56
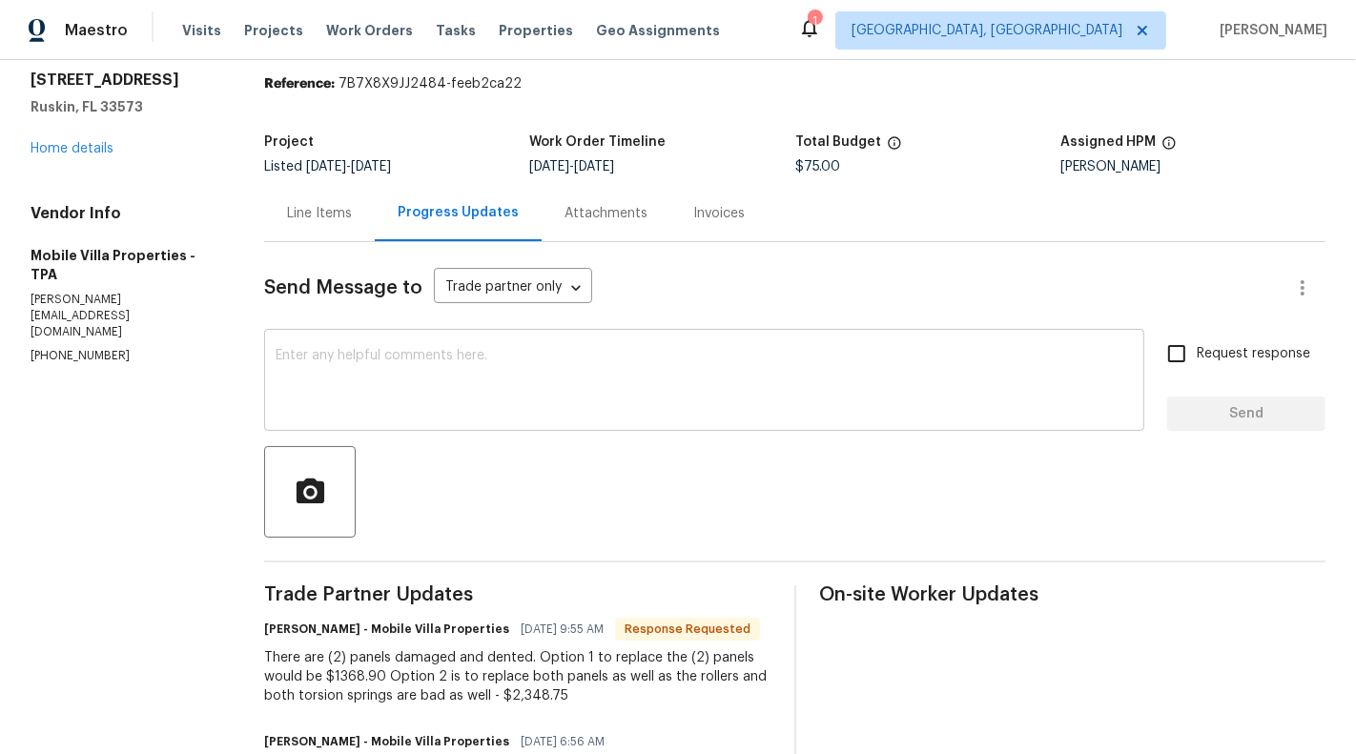
scroll to position [170, 0]
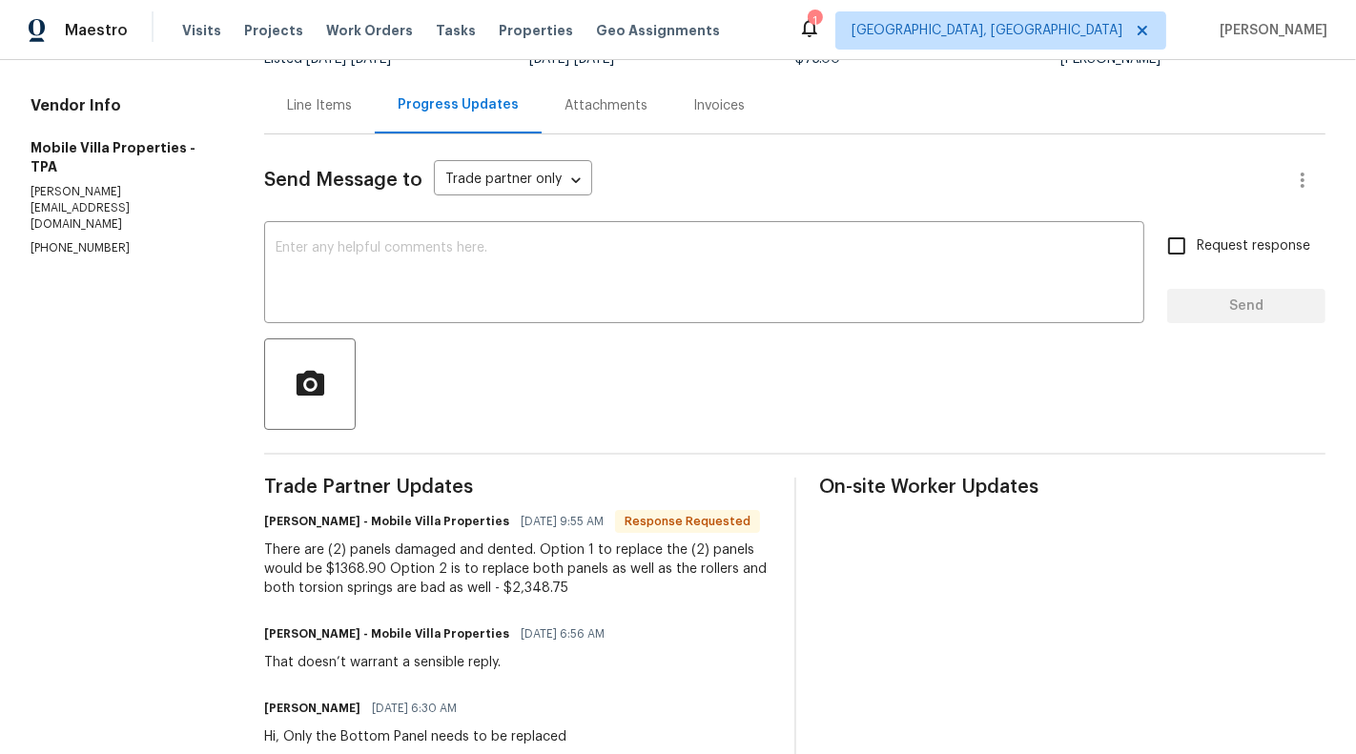
click at [359, 577] on div "There are (2) panels damaged and dented. Option 1 to replace the (2) panels wou…" at bounding box center [517, 569] width 506 height 57
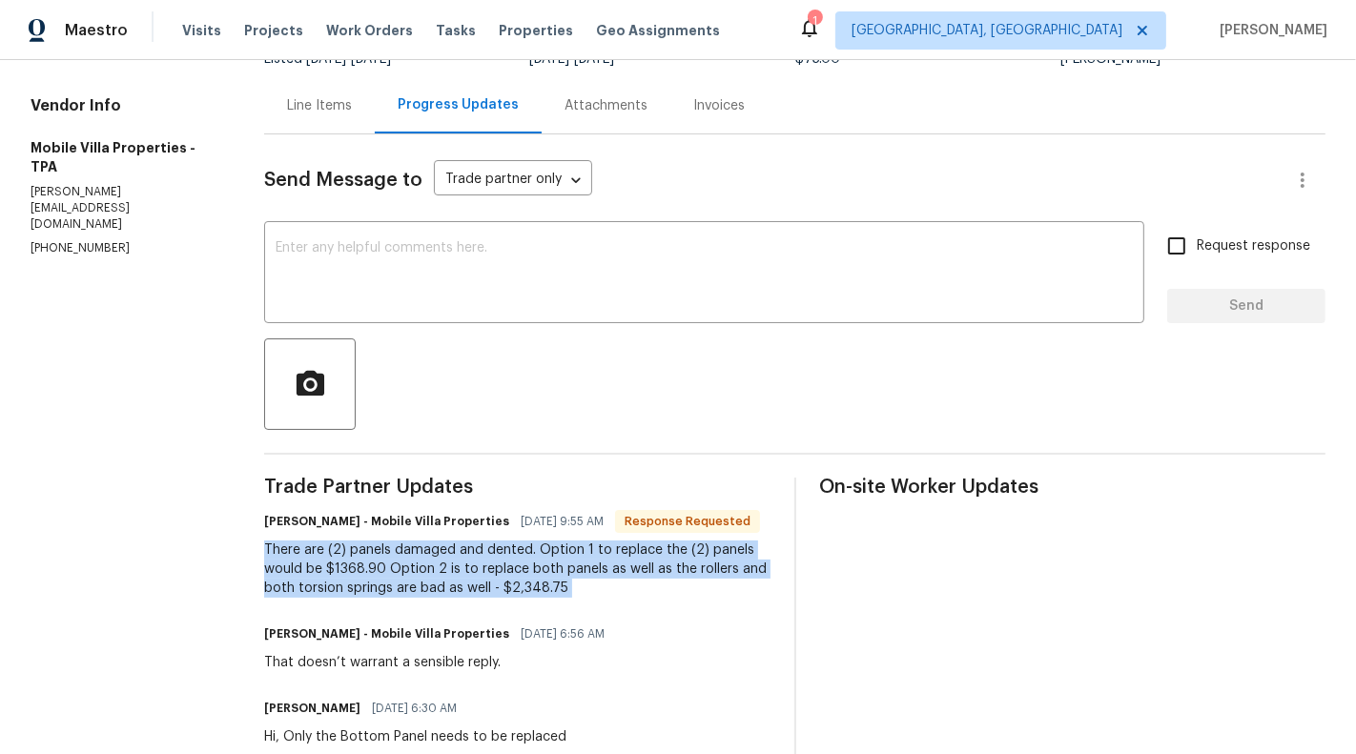
click at [359, 577] on div "There are (2) panels damaged and dented. Option 1 to replace the (2) panels wou…" at bounding box center [517, 569] width 506 height 57
copy div "There are (2) panels damaged and dented. Option 1 to replace the (2) panels wou…"
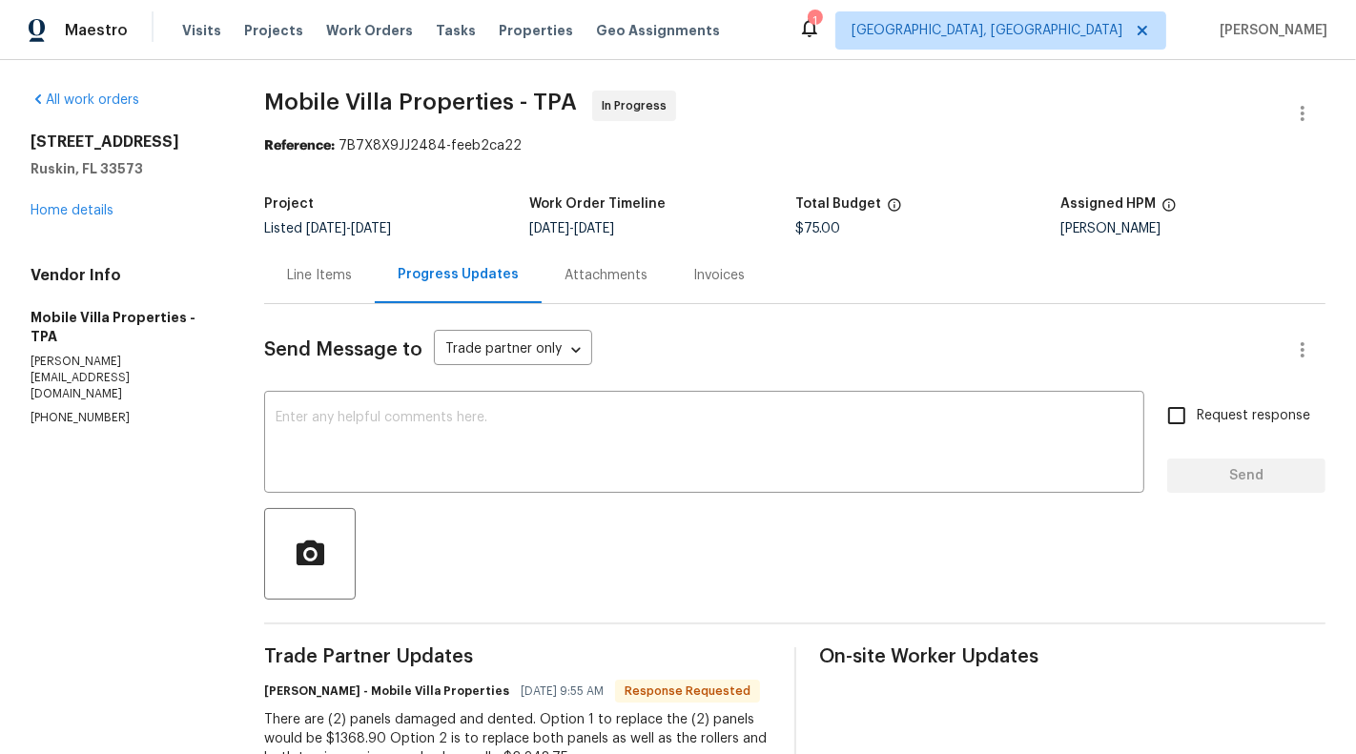
click at [342, 274] on div "Line Items" at bounding box center [319, 275] width 65 height 19
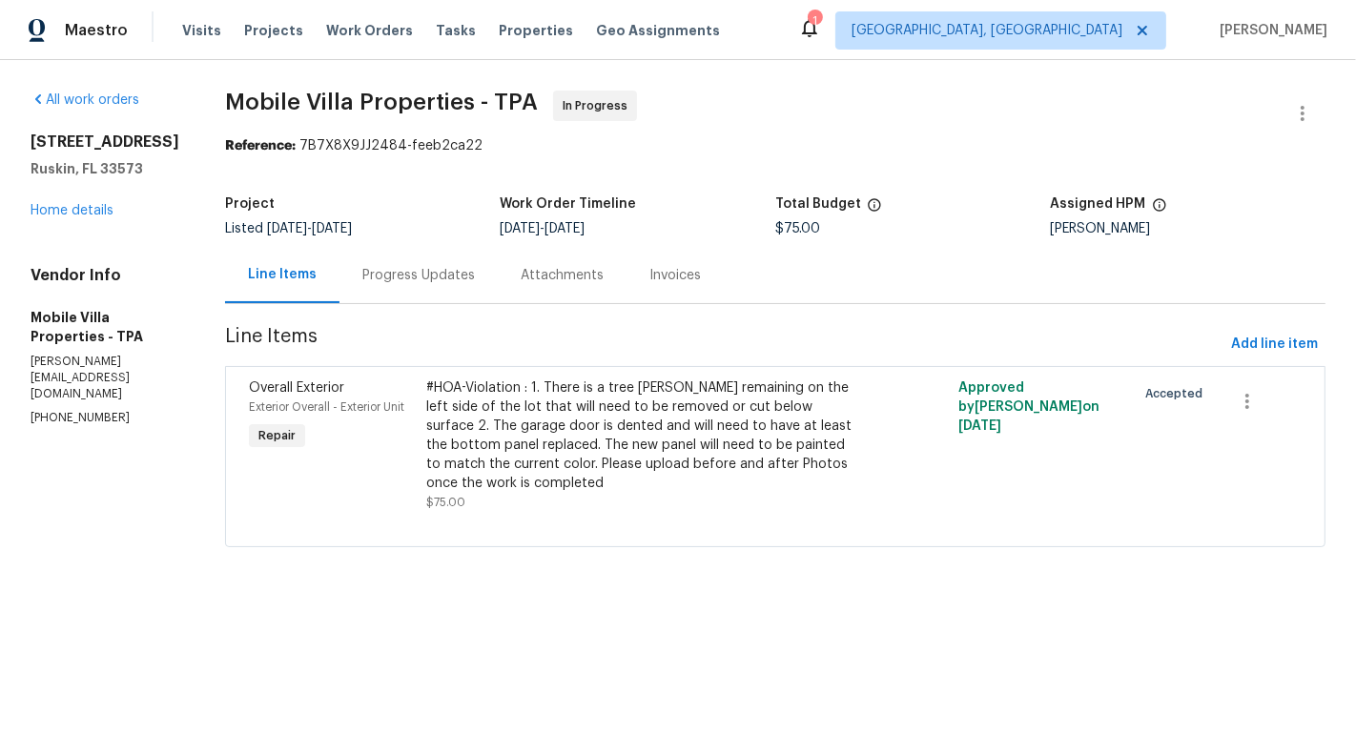
click at [400, 286] on div "Progress Updates" at bounding box center [418, 275] width 158 height 56
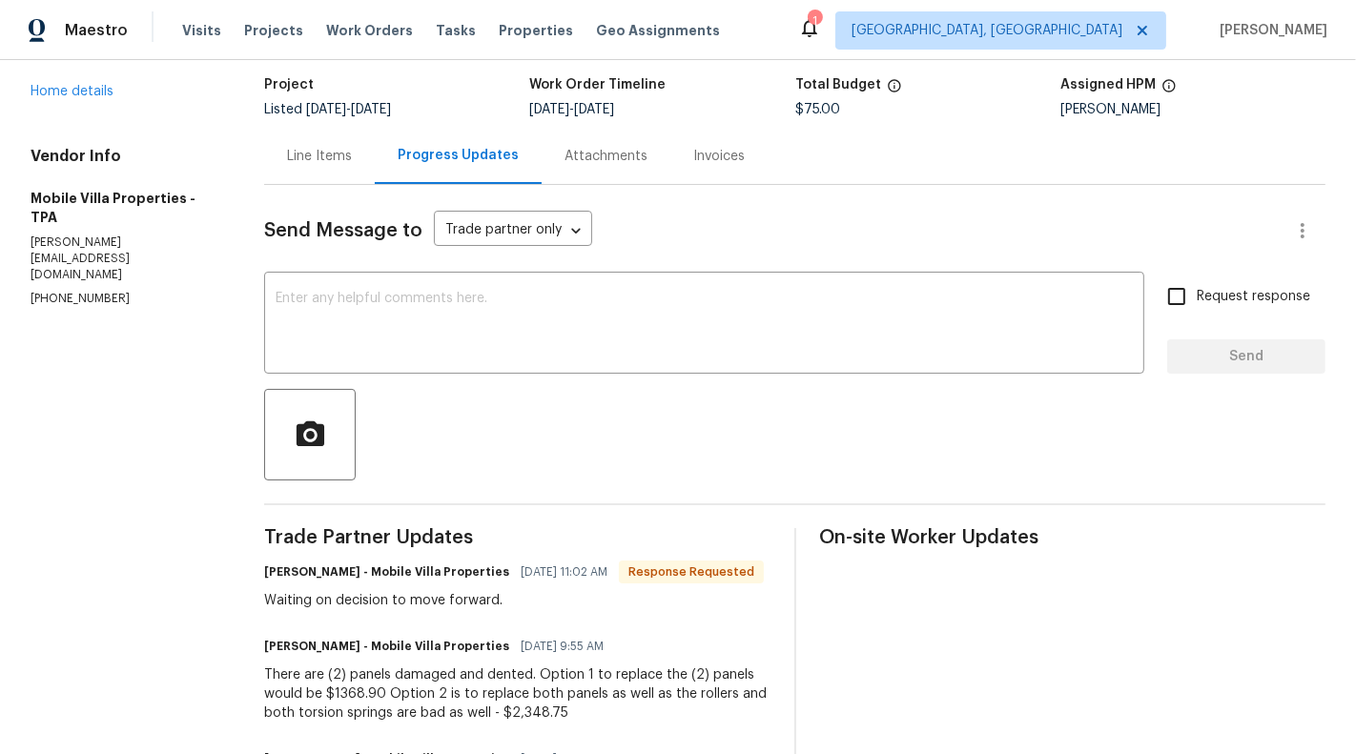
scroll to position [156, 0]
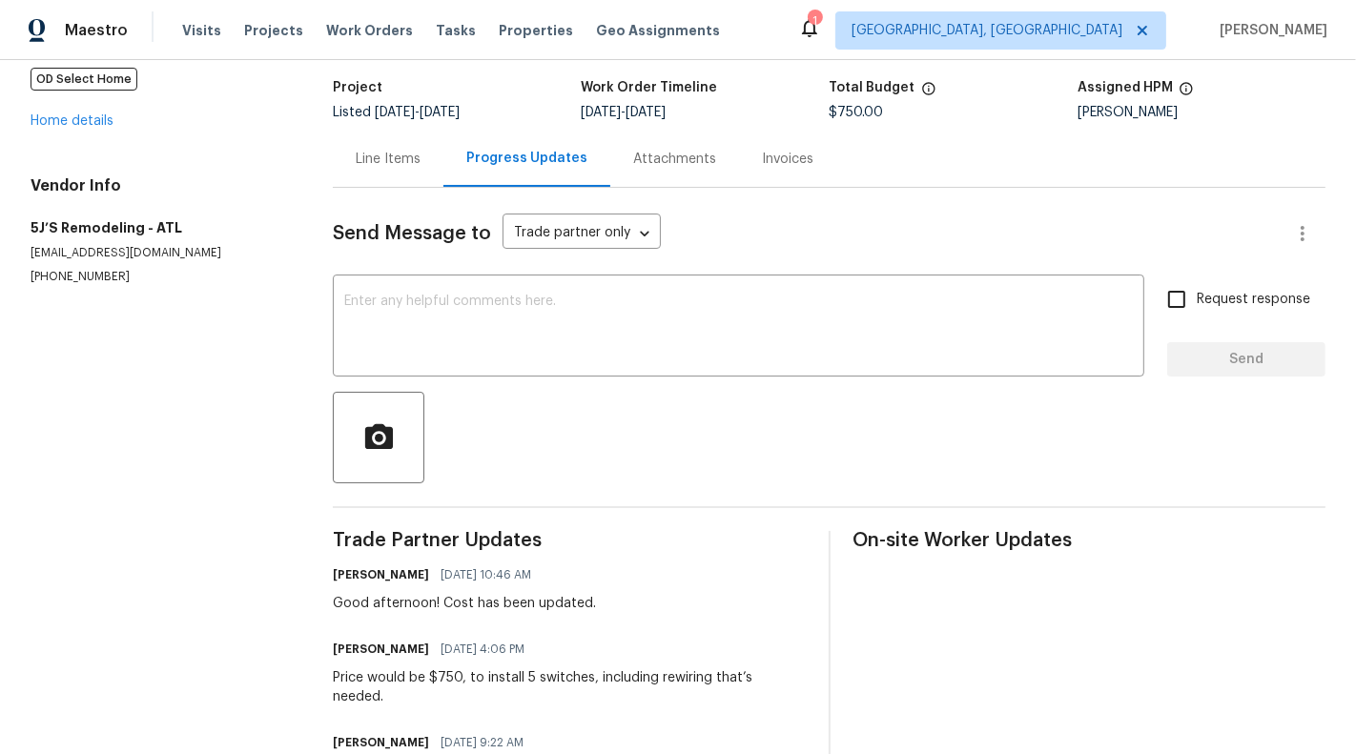
scroll to position [11, 0]
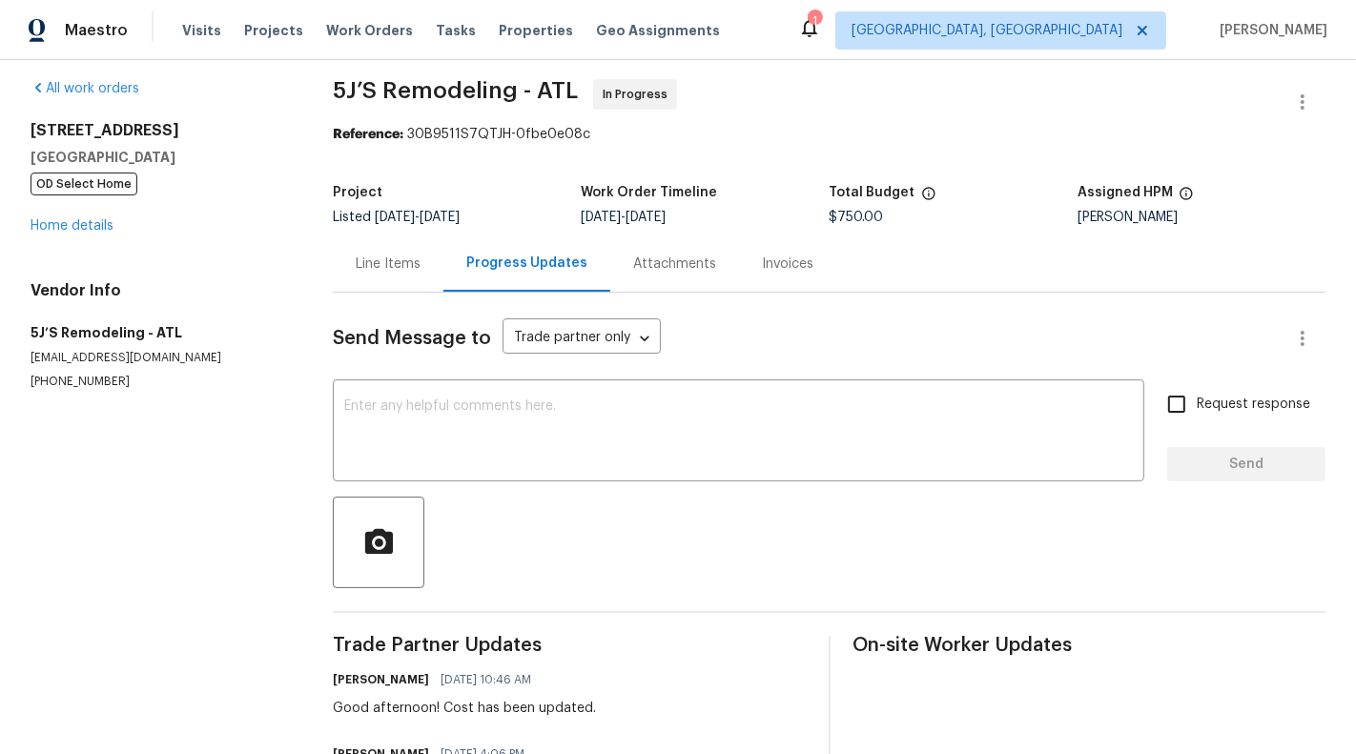
click at [376, 296] on div "Send Message to Trade partner only Trade partner only ​ x ​ Request response Se…" at bounding box center [829, 759] width 993 height 932
click at [370, 261] on div "Line Items" at bounding box center [388, 264] width 65 height 19
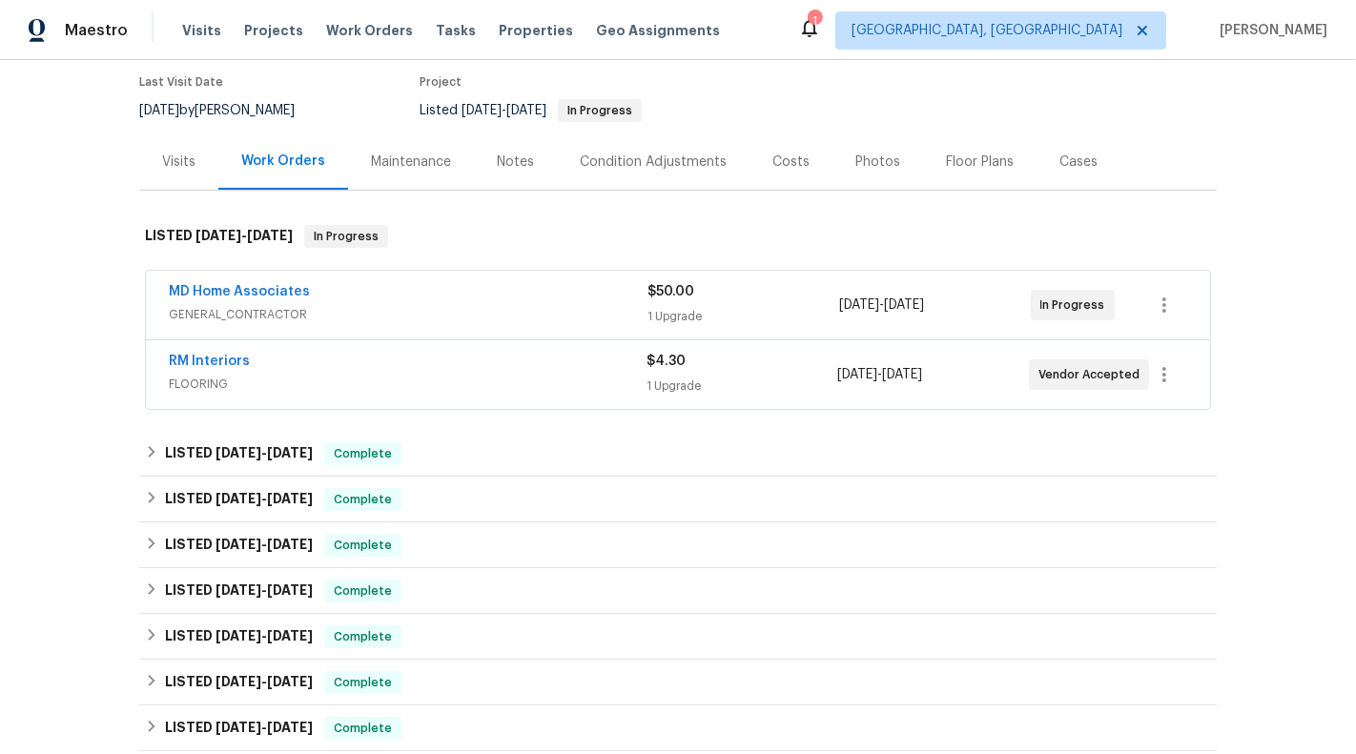
scroll to position [165, 0]
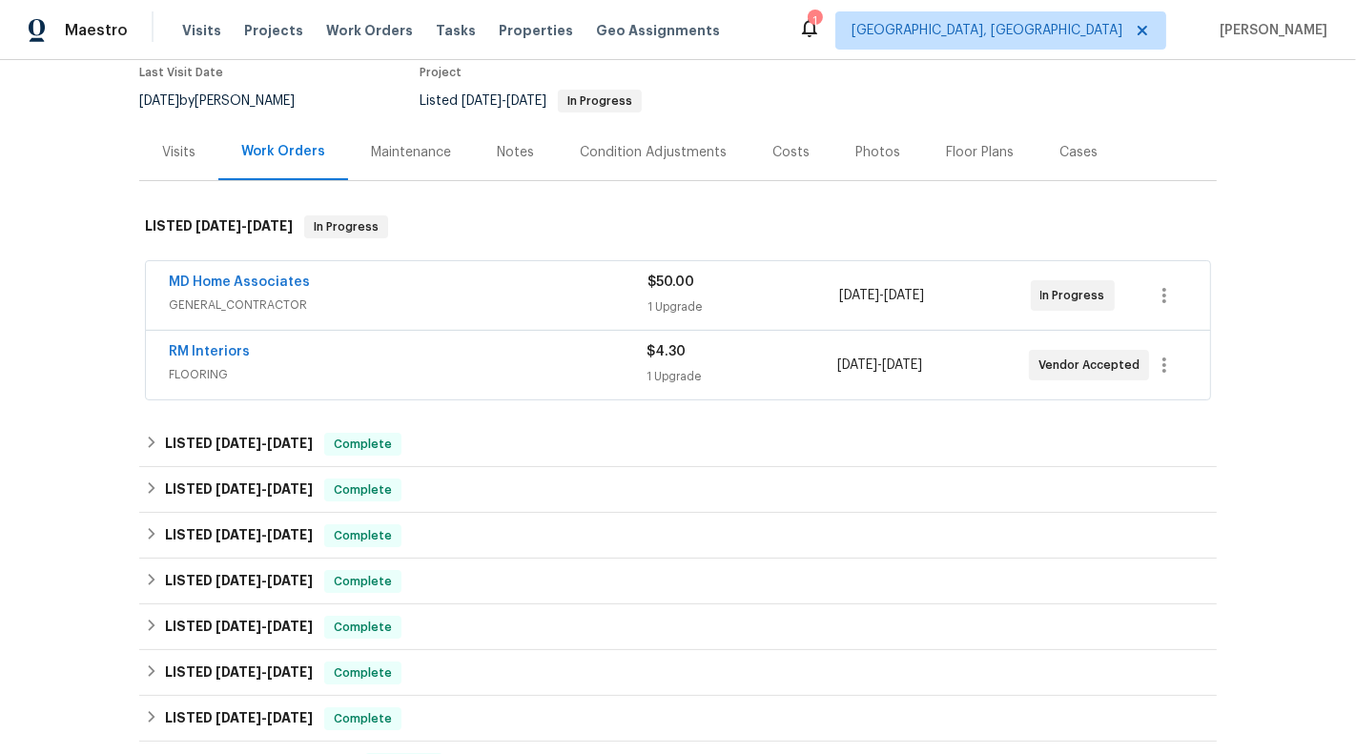
click at [796, 392] on div "RM Interiors FLOORING $4.30 1 Upgrade [DATE] - [DATE] Vendor Accepted" at bounding box center [678, 365] width 1064 height 69
click at [782, 375] on div "1 Upgrade" at bounding box center [741, 376] width 191 height 19
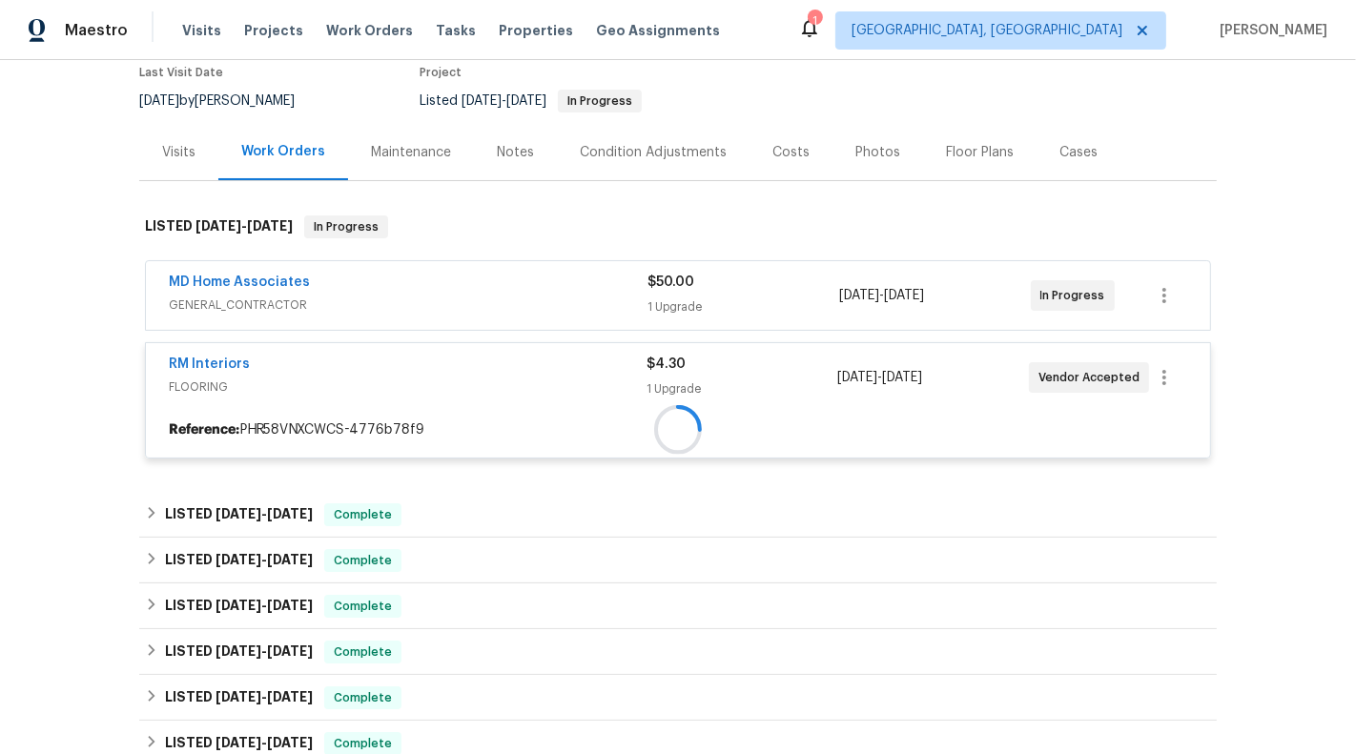
scroll to position [236, 0]
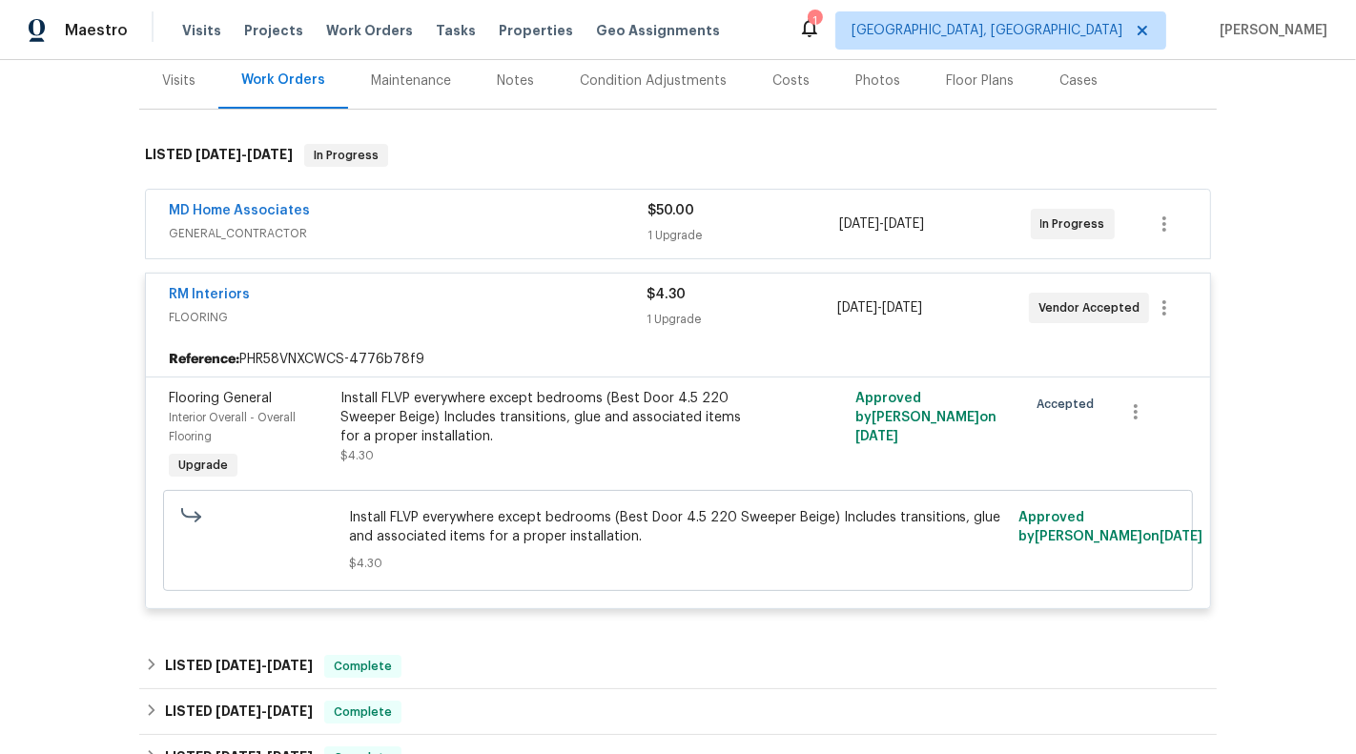
click at [771, 241] on div "1 Upgrade" at bounding box center [743, 235] width 192 height 19
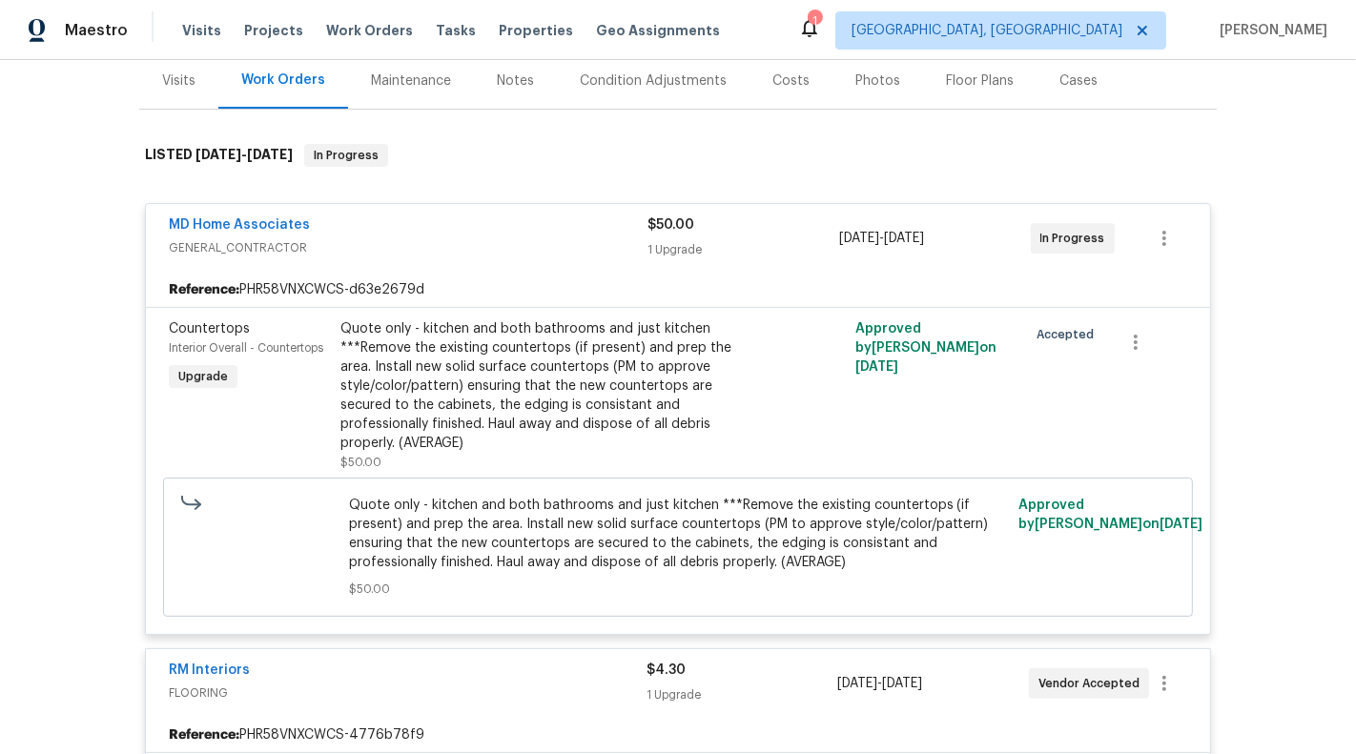
click at [771, 241] on div "1 Upgrade" at bounding box center [743, 249] width 192 height 19
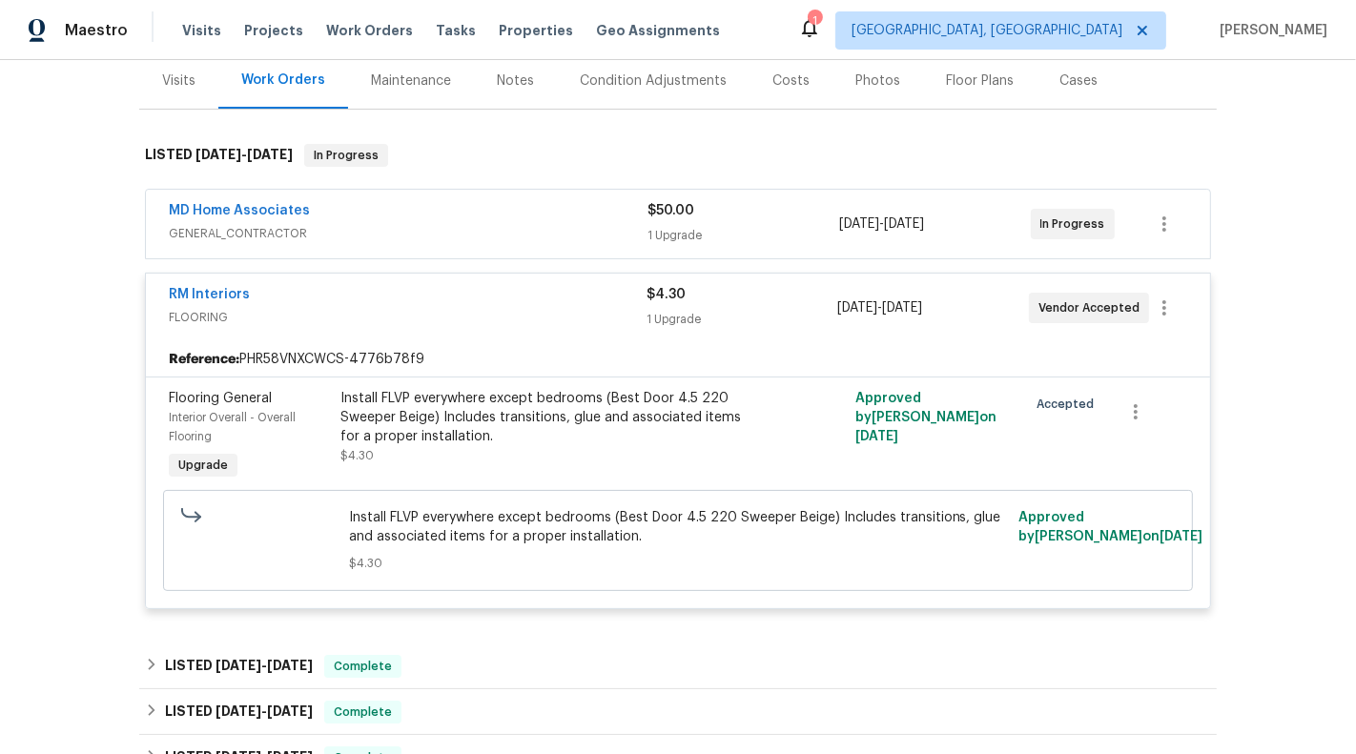
click at [770, 310] on div "1 Upgrade" at bounding box center [741, 319] width 191 height 19
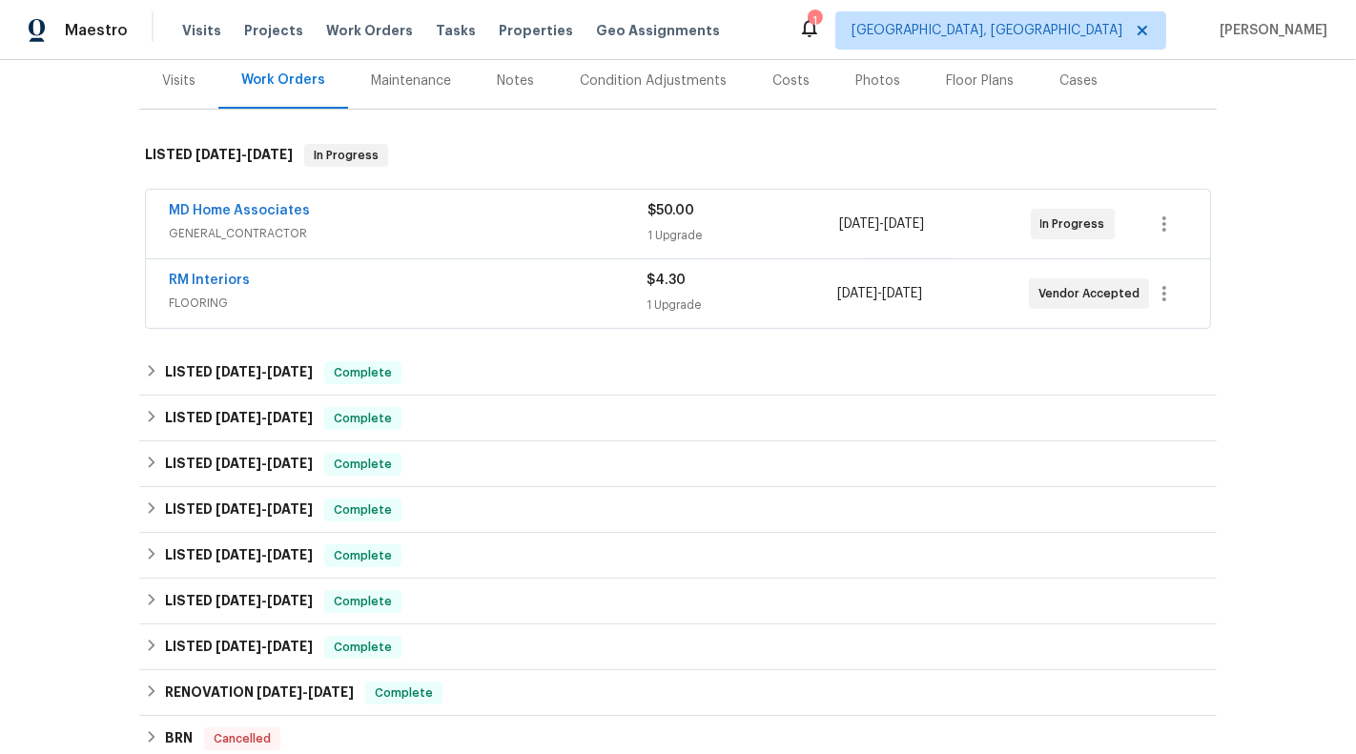
scroll to position [0, 0]
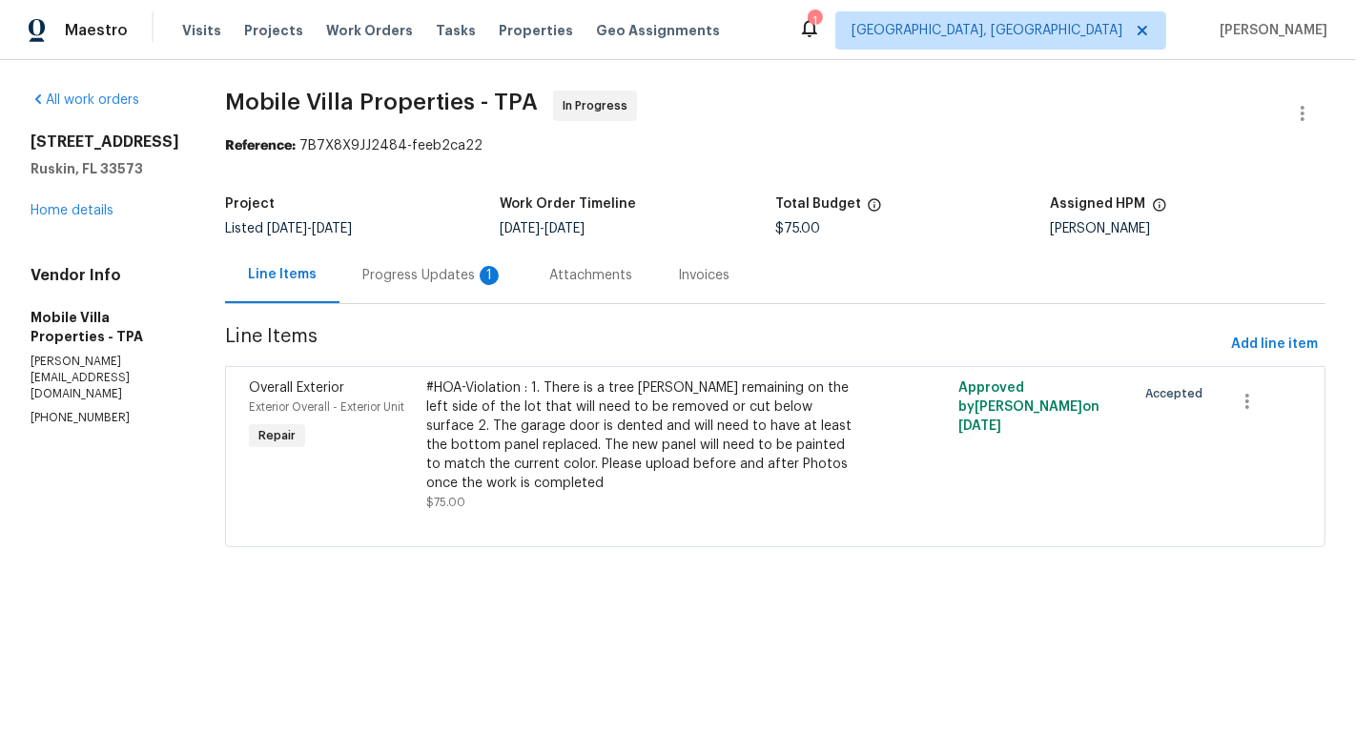
click at [384, 311] on section "Mobile Villa Properties - TPA In Progress Reference: 7B7X8X9JJ2484-feeb2ca22 Pr…" at bounding box center [775, 331] width 1100 height 480
click at [396, 259] on div "Progress Updates 1" at bounding box center [432, 275] width 187 height 56
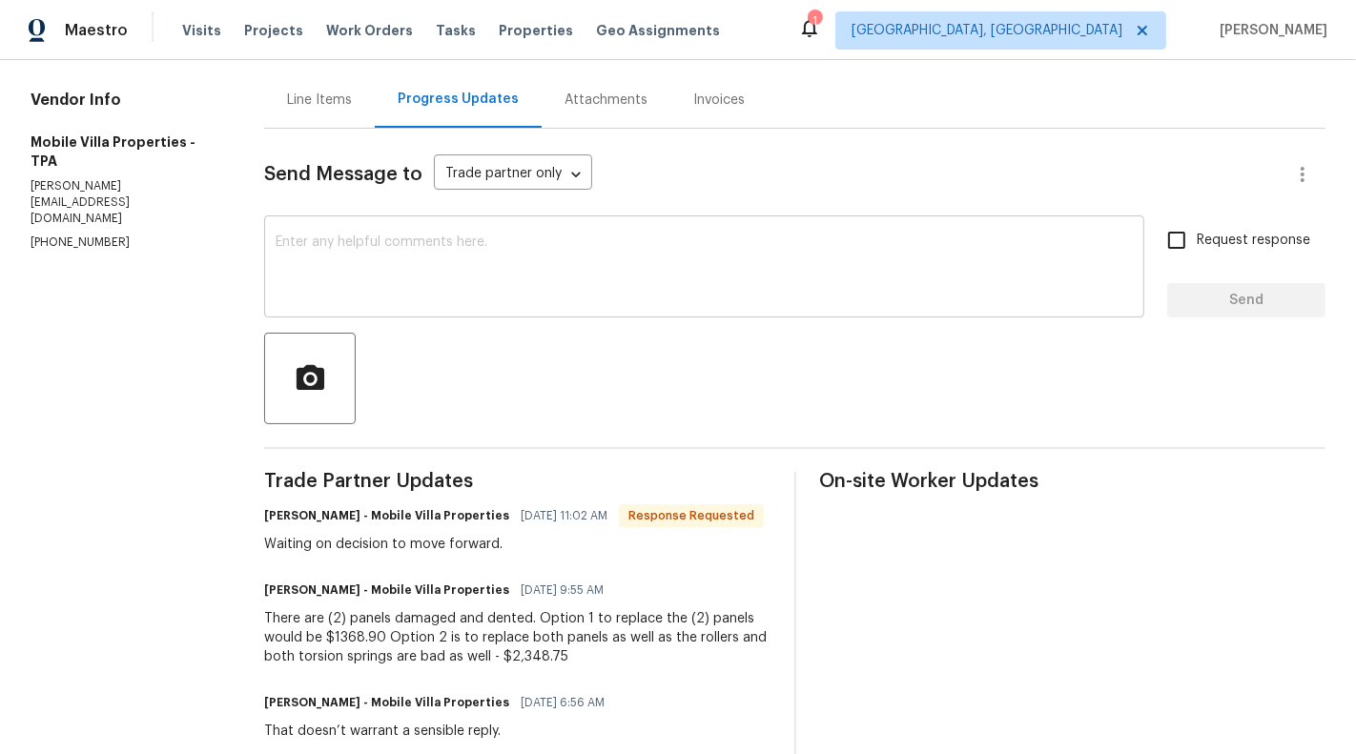
scroll to position [174, 0]
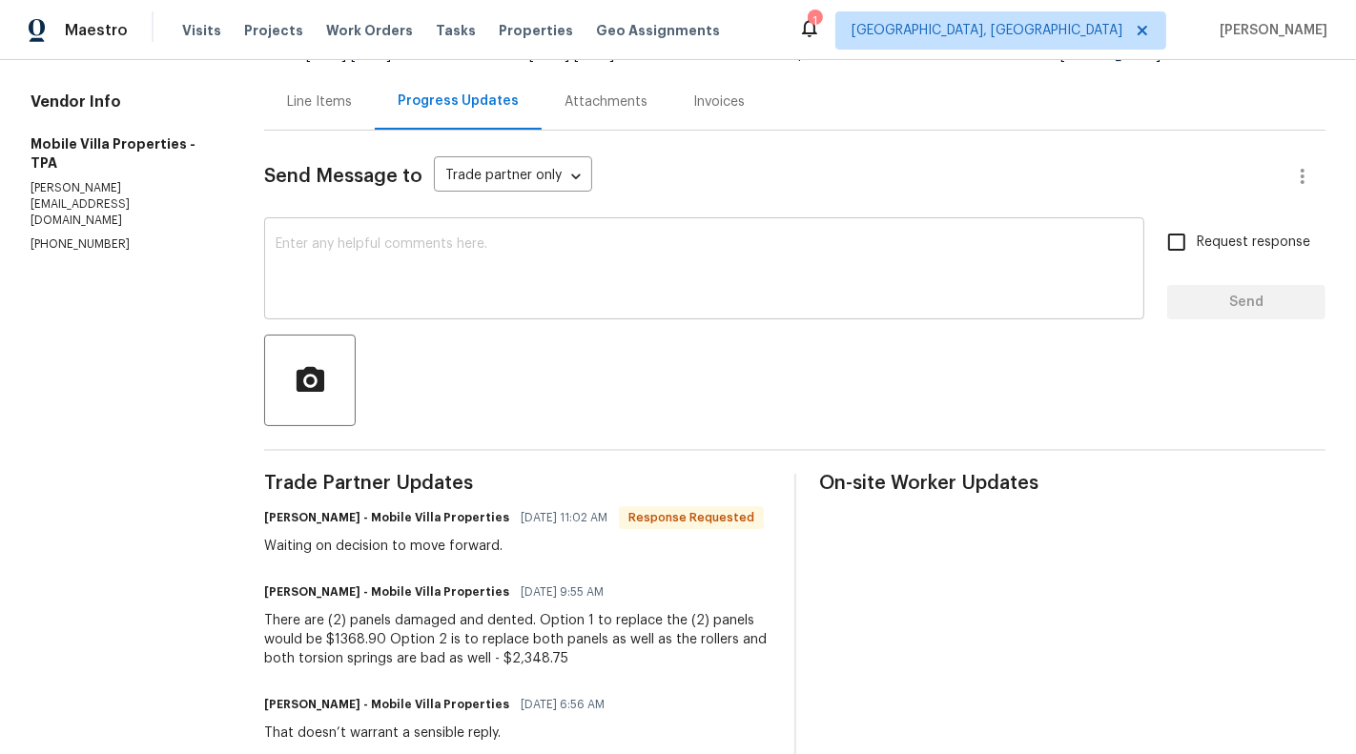
click at [533, 314] on div "x ​" at bounding box center [704, 270] width 880 height 97
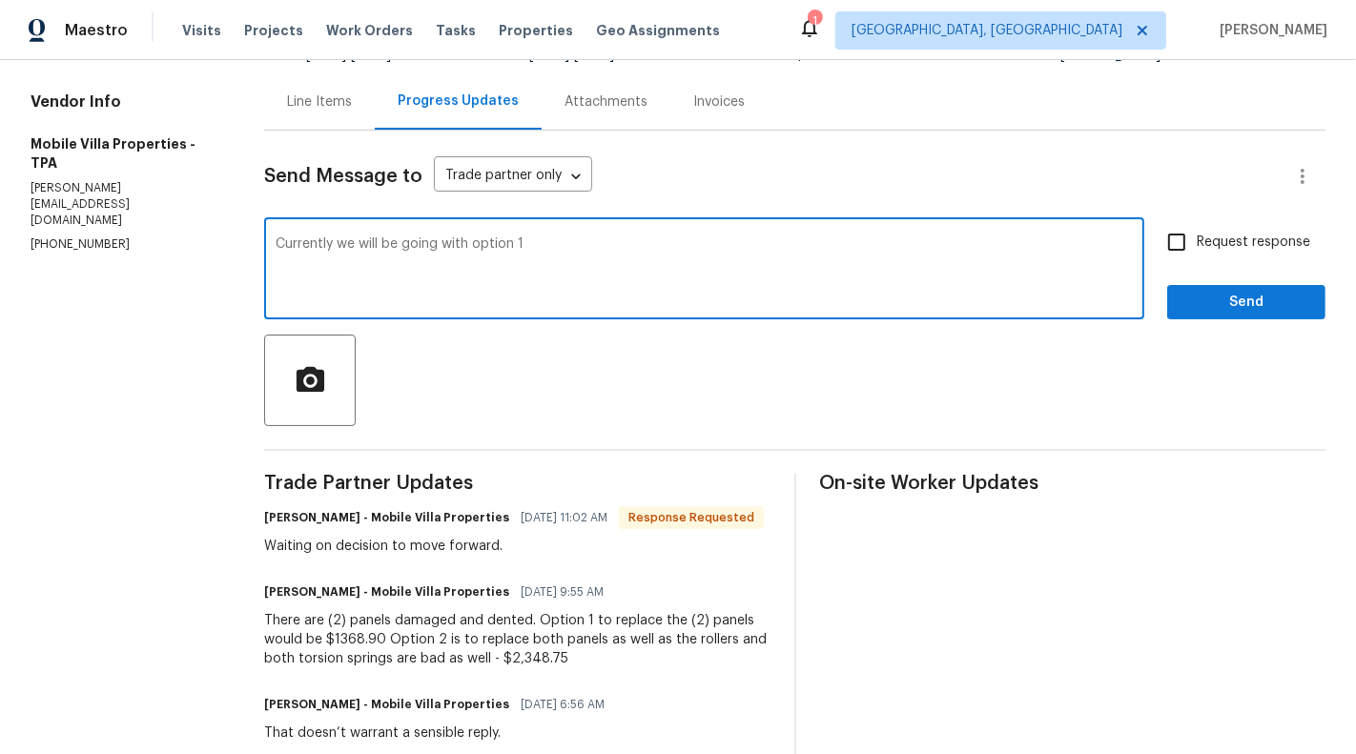
type textarea "Currently we will be going with option 1"
click at [1253, 215] on div "Send Message to Trade partner only Trade partner only ​ Currently we will be go…" at bounding box center [794, 616] width 1061 height 971
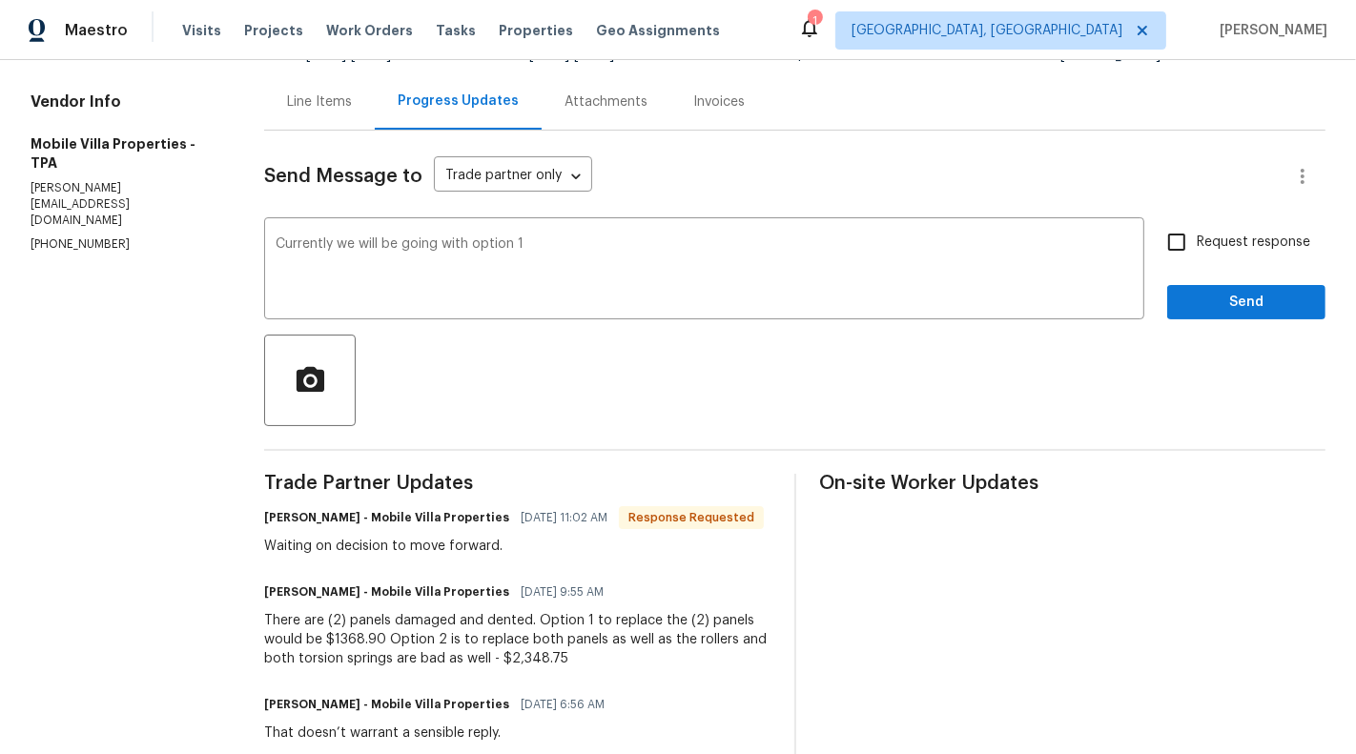
click at [1254, 256] on label "Request response" at bounding box center [1234, 242] width 154 height 40
click at [1197, 256] on input "Request response" at bounding box center [1177, 242] width 40 height 40
checkbox input "true"
click at [1262, 312] on span "Send" at bounding box center [1246, 303] width 128 height 24
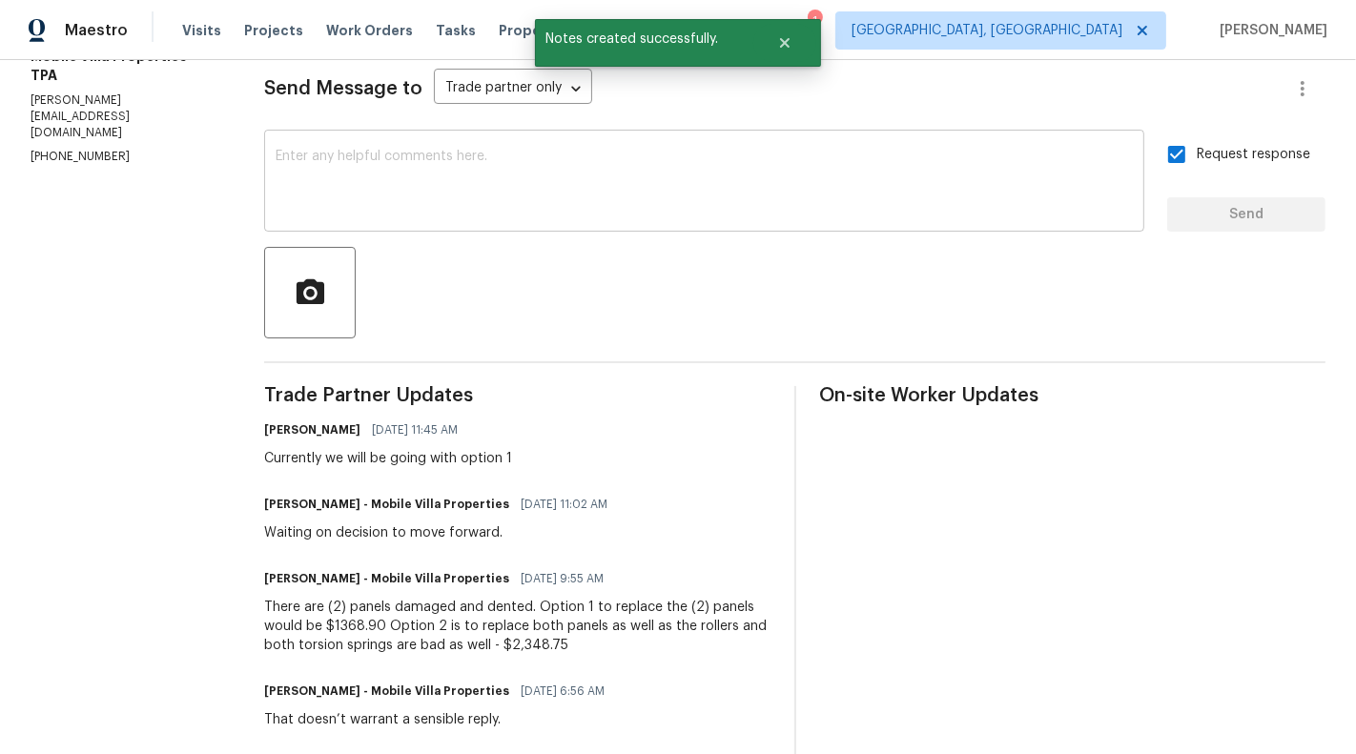
scroll to position [306, 0]
